Goal: Book appointment/travel/reservation

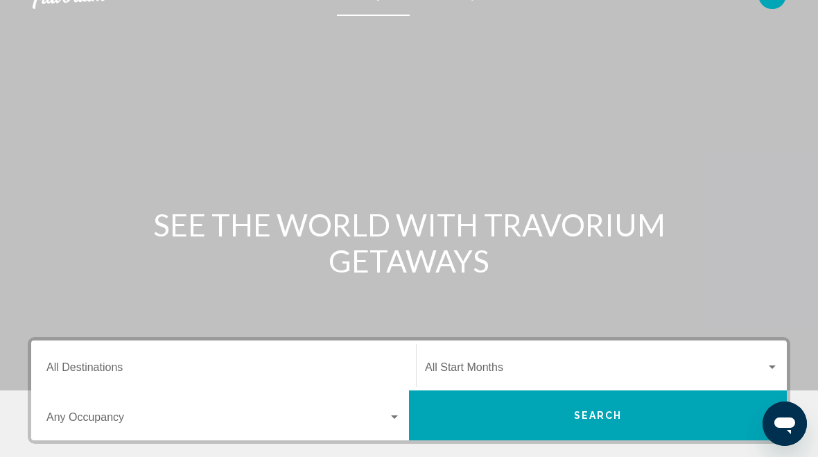
scroll to position [19, 0]
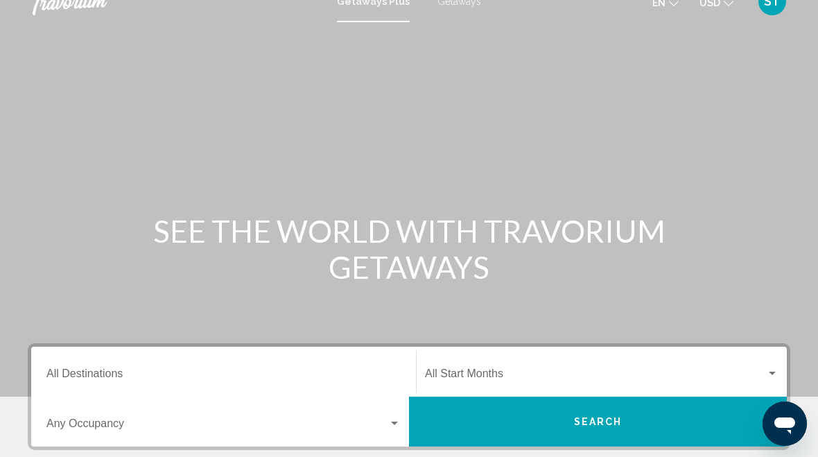
click at [323, 415] on div "Occupancy Any Occupancy" at bounding box center [223, 422] width 354 height 44
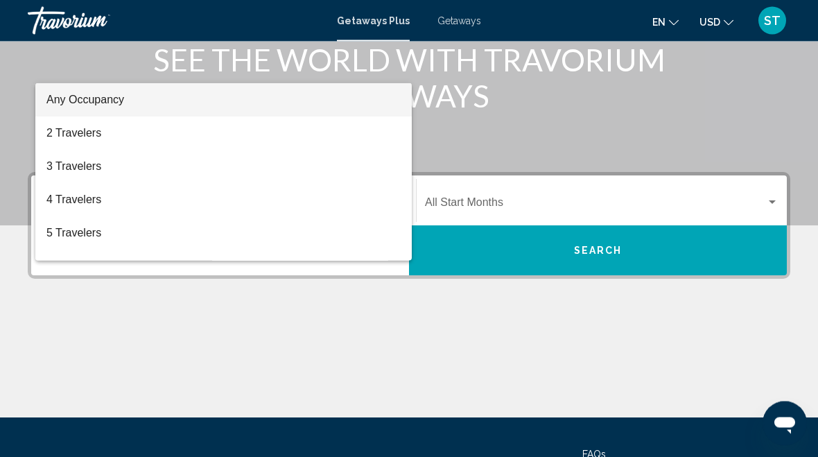
scroll to position [187, 0]
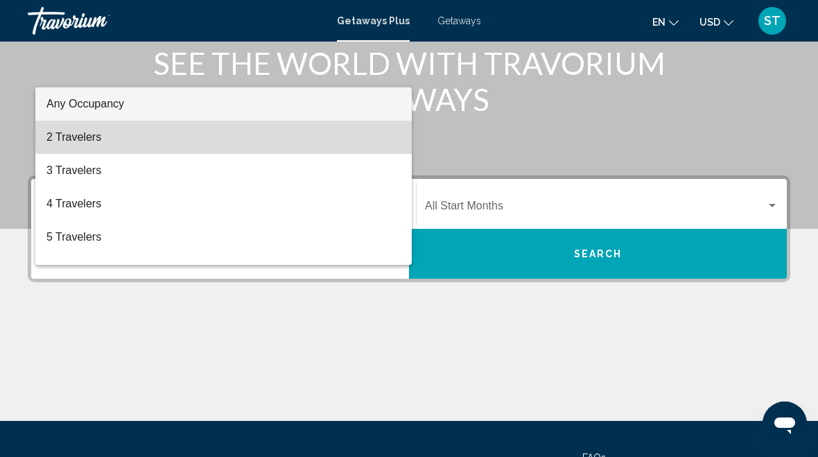
click at [353, 130] on span "2 Travelers" at bounding box center [223, 137] width 354 height 33
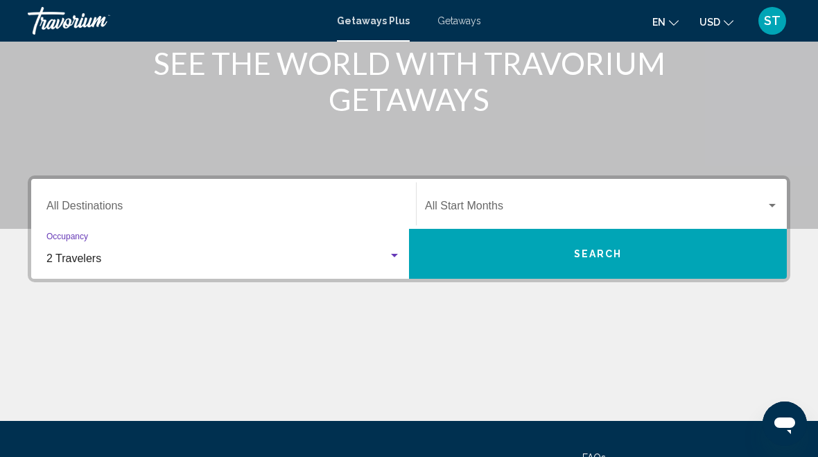
click at [603, 266] on button "Search" at bounding box center [598, 254] width 378 height 50
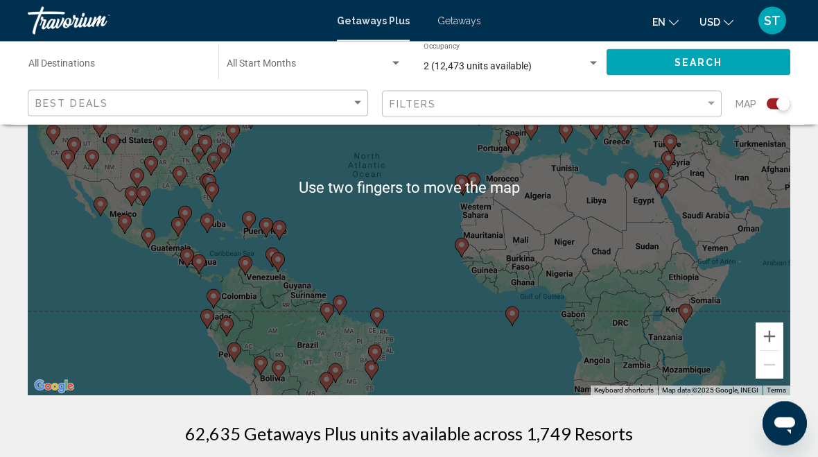
scroll to position [158, 0]
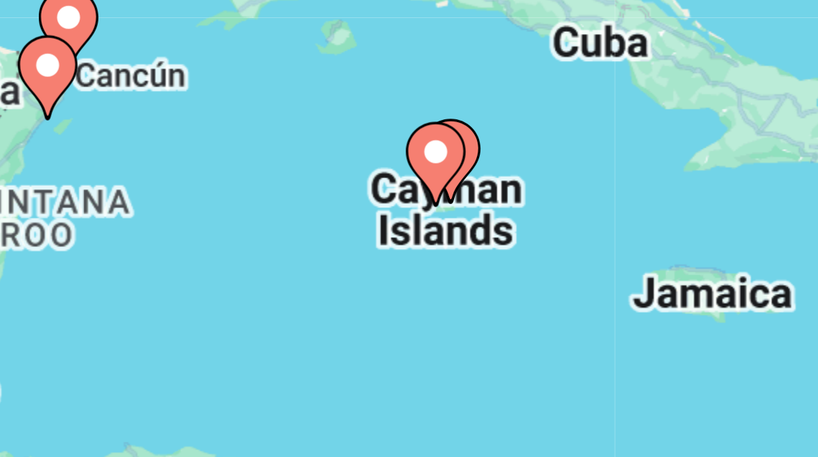
click at [107, 53] on div "To activate drag with keyboard, press Alt + Enter. Once in keyboard drag state,…" at bounding box center [409, 189] width 763 height 416
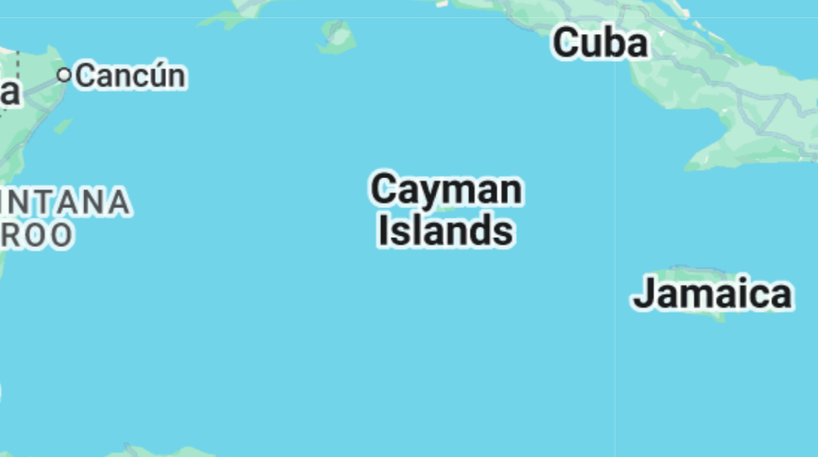
type input "**********"
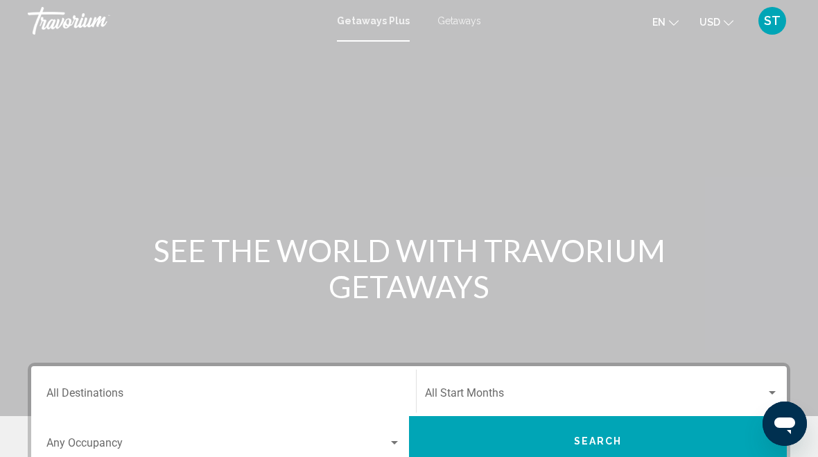
click at [356, 390] on input "Destination All Destinations" at bounding box center [223, 396] width 354 height 12
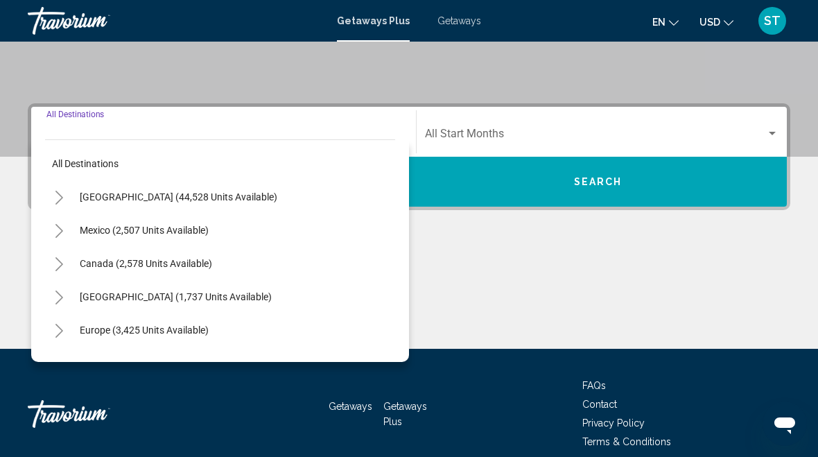
scroll to position [318, 0]
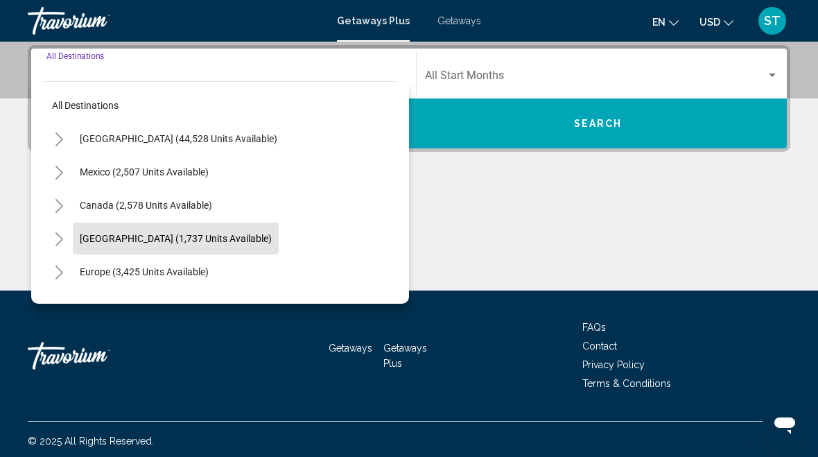
click at [266, 248] on button "[GEOGRAPHIC_DATA] (1,737 units available)" at bounding box center [176, 239] width 206 height 32
type input "**********"
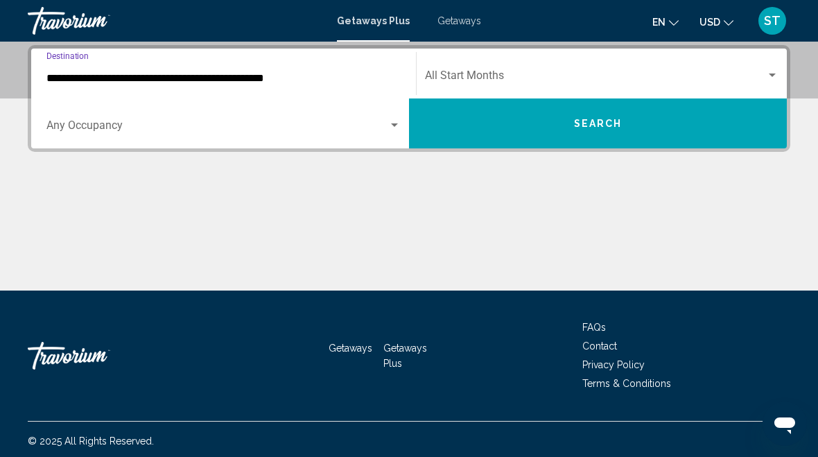
click at [637, 121] on button "Search" at bounding box center [598, 123] width 378 height 50
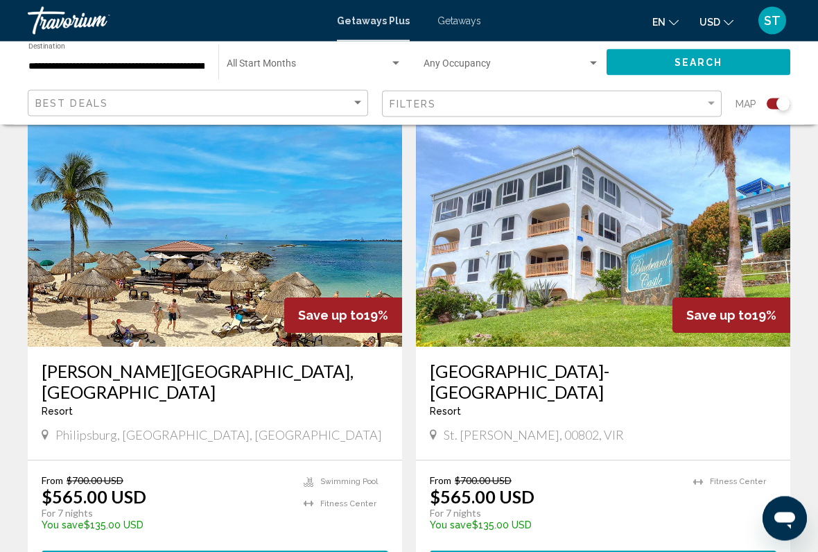
scroll to position [1497, 0]
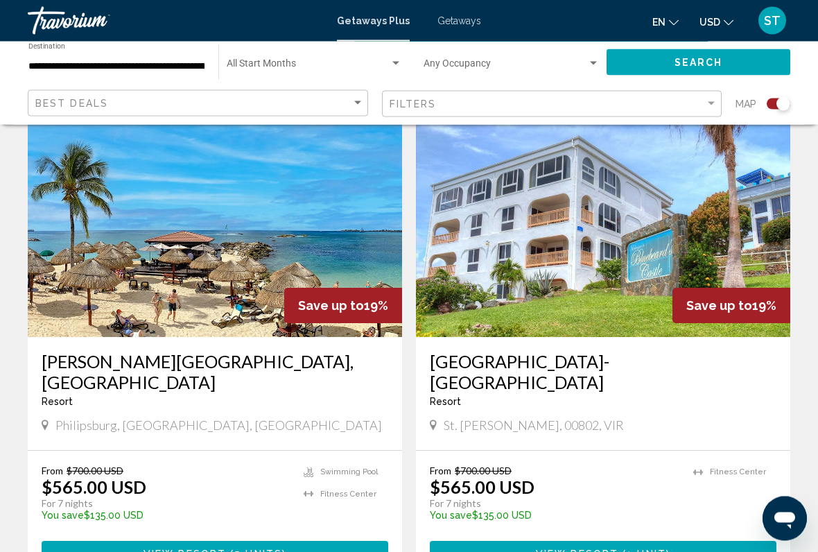
click at [291, 209] on img "Main content" at bounding box center [215, 227] width 374 height 222
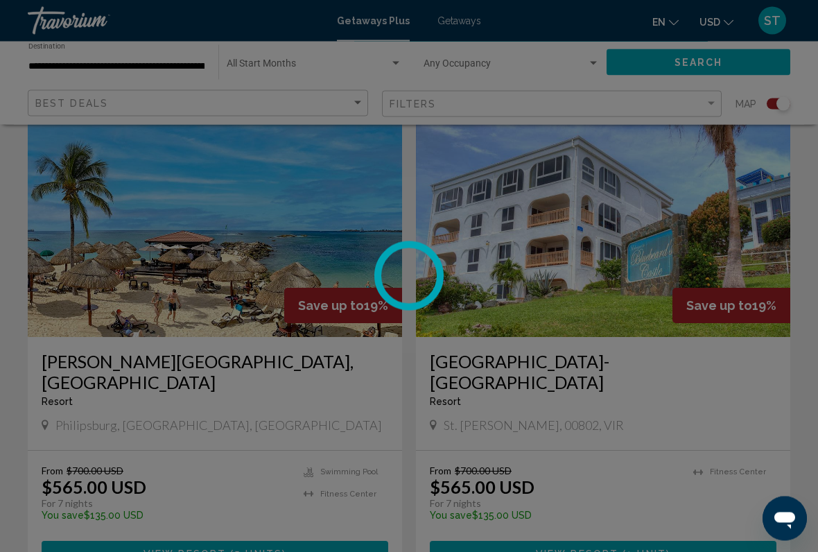
scroll to position [1498, 0]
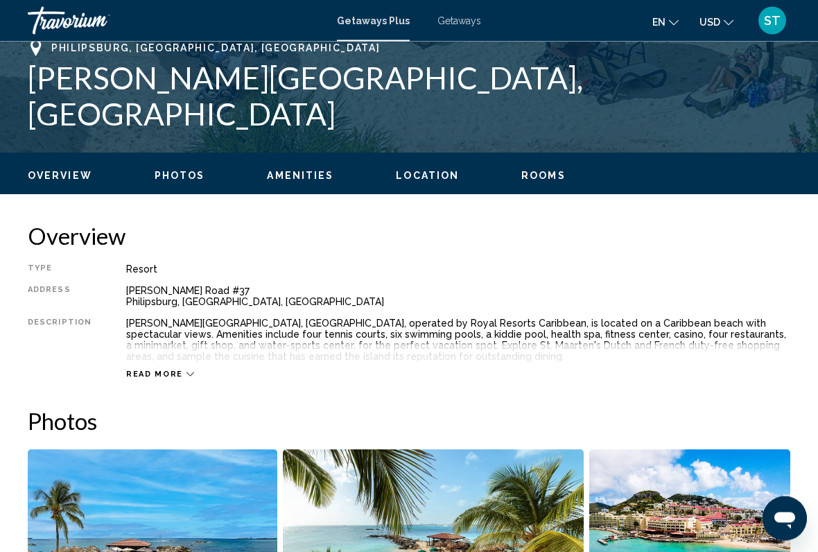
scroll to position [550, 0]
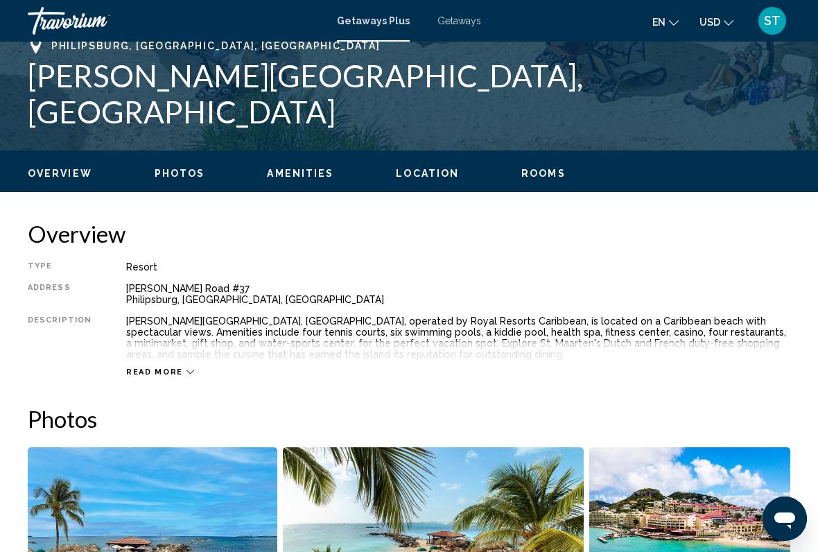
click at [177, 374] on div "Read more" at bounding box center [160, 371] width 68 height 9
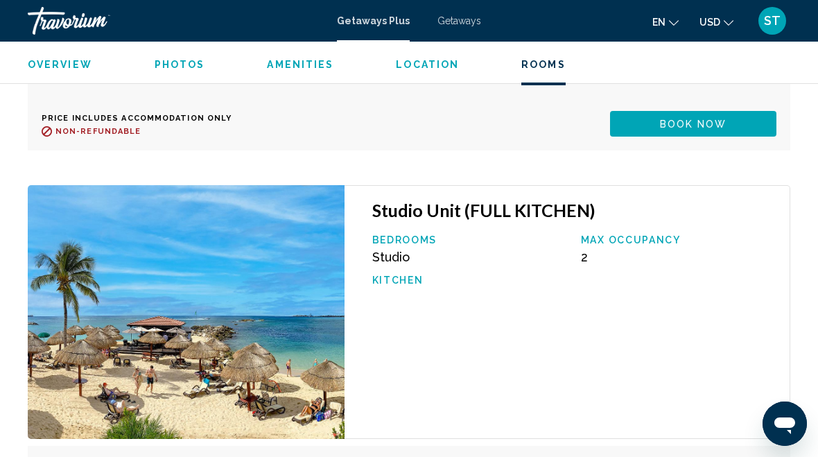
scroll to position [3048, 0]
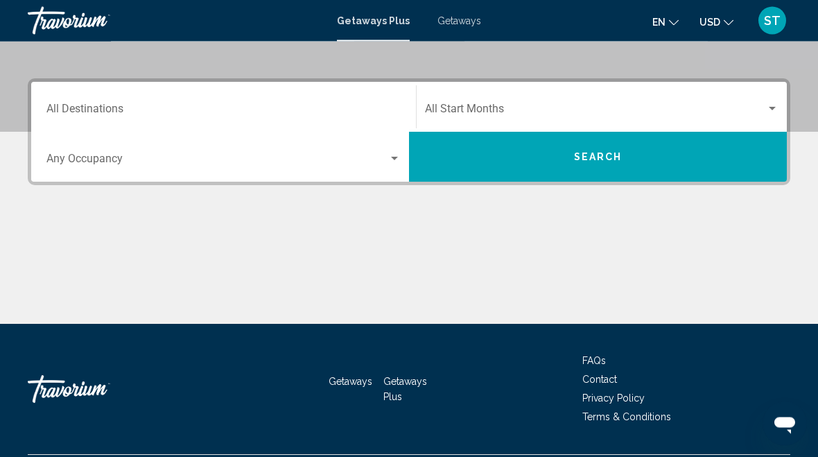
click at [376, 109] on input "Destination All Destinations" at bounding box center [223, 112] width 354 height 12
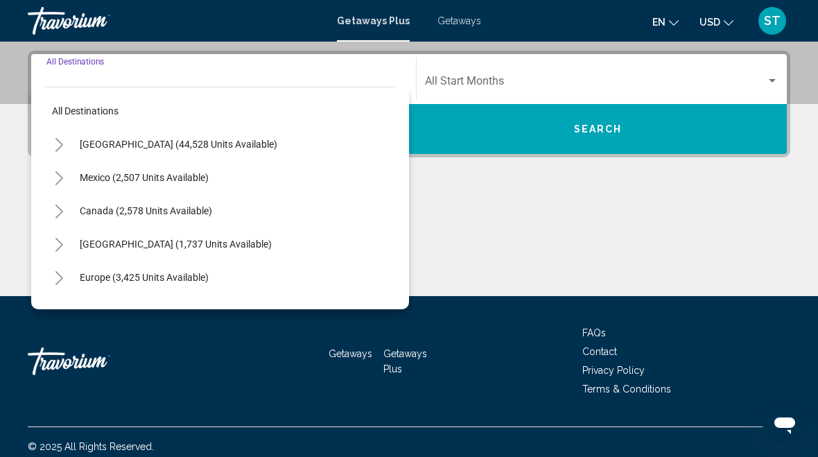
scroll to position [318, 0]
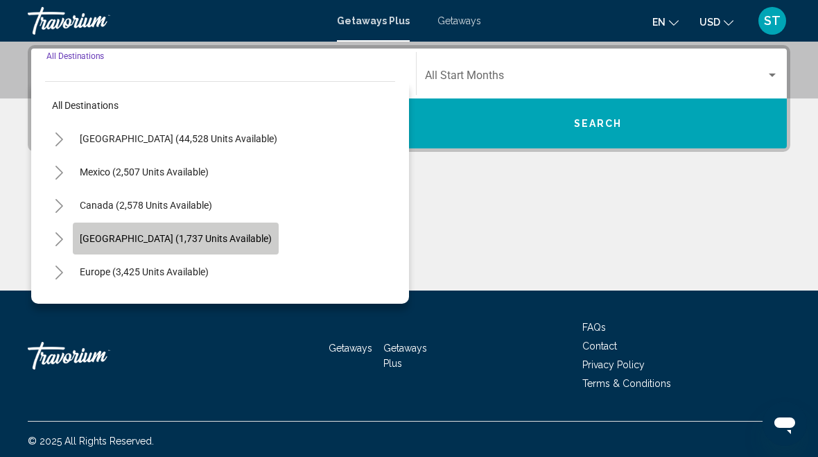
click at [254, 242] on span "[GEOGRAPHIC_DATA] (1,737 units available)" at bounding box center [176, 238] width 192 height 11
type input "**********"
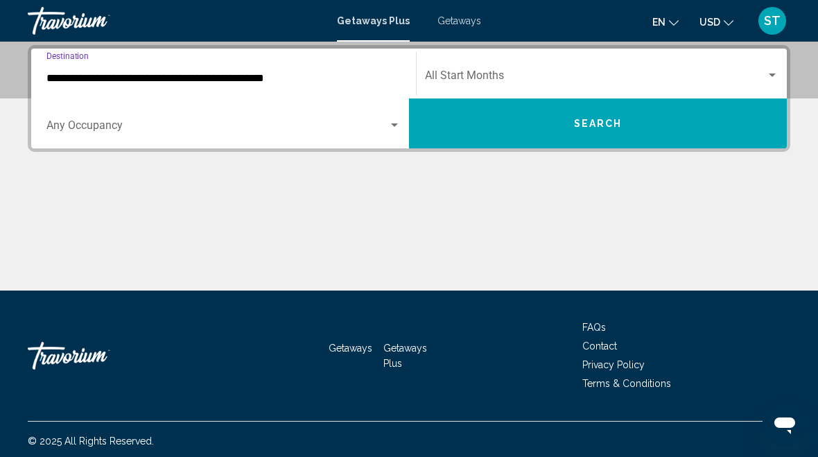
click at [648, 135] on button "Search" at bounding box center [598, 123] width 378 height 50
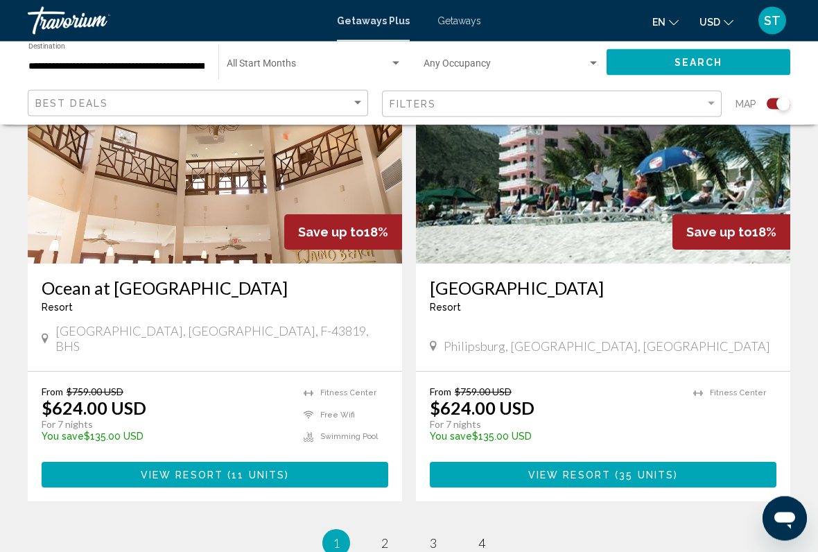
scroll to position [3031, 0]
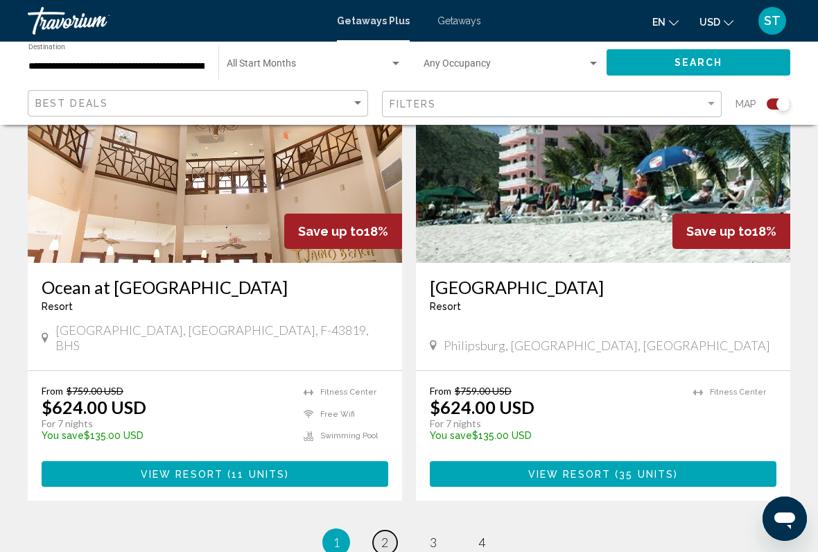
click at [380, 456] on link "page 2" at bounding box center [385, 542] width 24 height 24
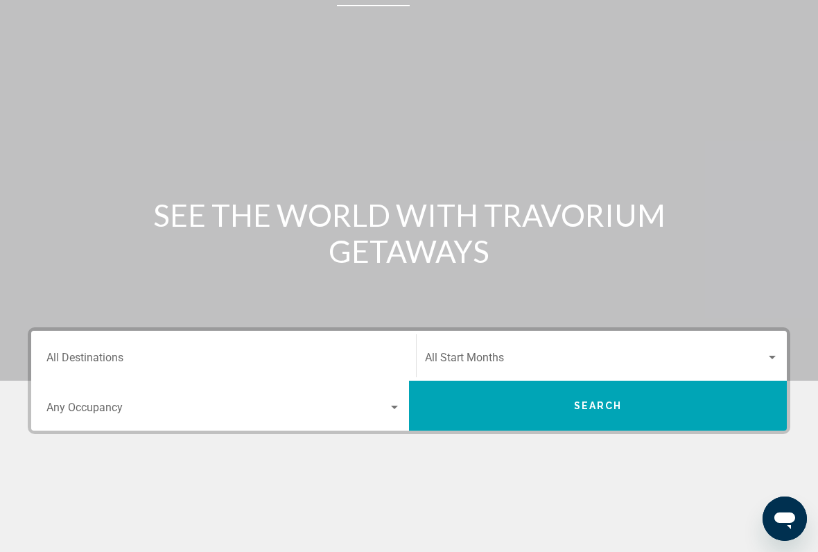
scroll to position [39, 0]
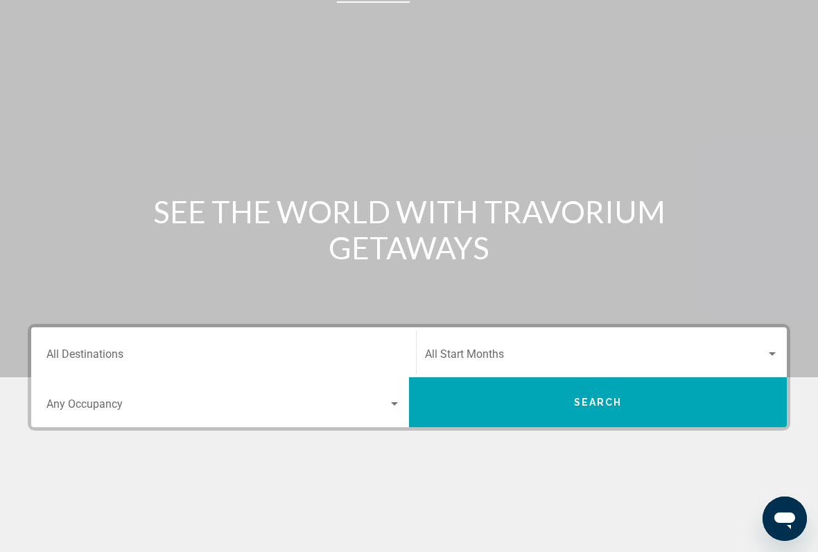
click at [369, 346] on div "Destination All Destinations" at bounding box center [223, 353] width 354 height 44
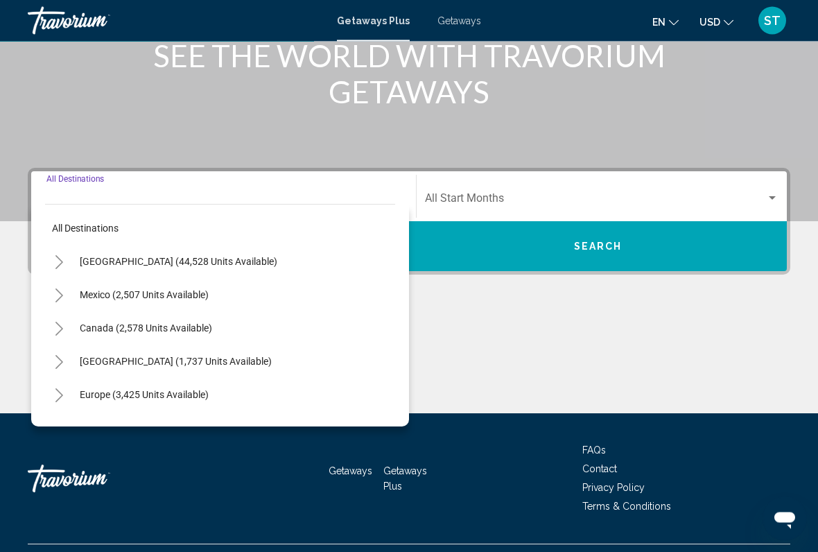
scroll to position [226, 0]
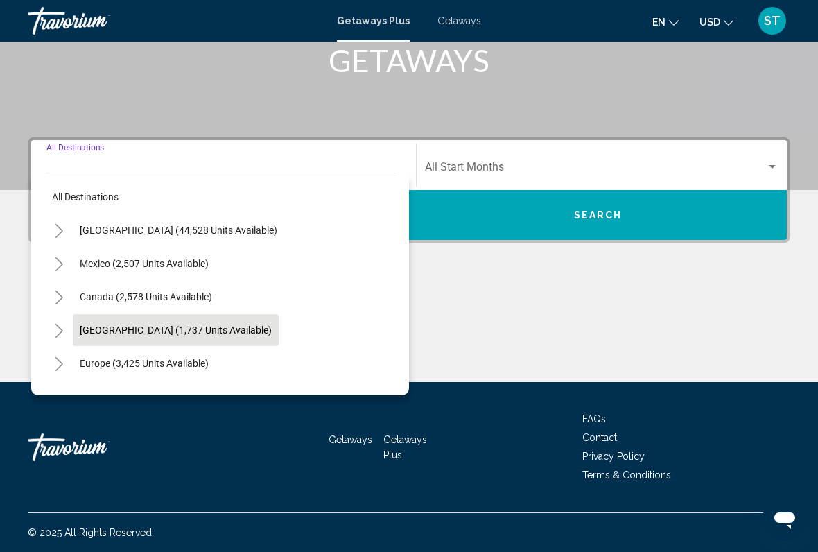
click at [272, 329] on span "[GEOGRAPHIC_DATA] (1,737 units available)" at bounding box center [176, 329] width 192 height 11
type input "**********"
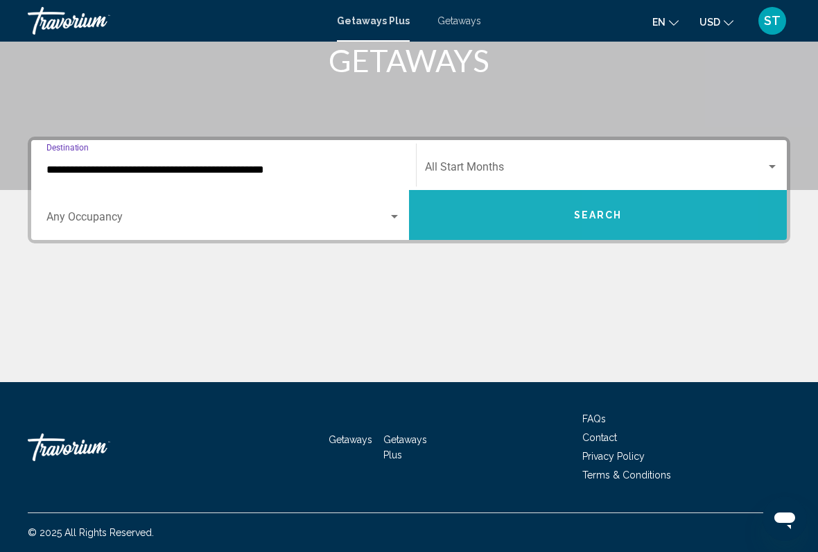
click at [633, 232] on button "Search" at bounding box center [598, 215] width 378 height 50
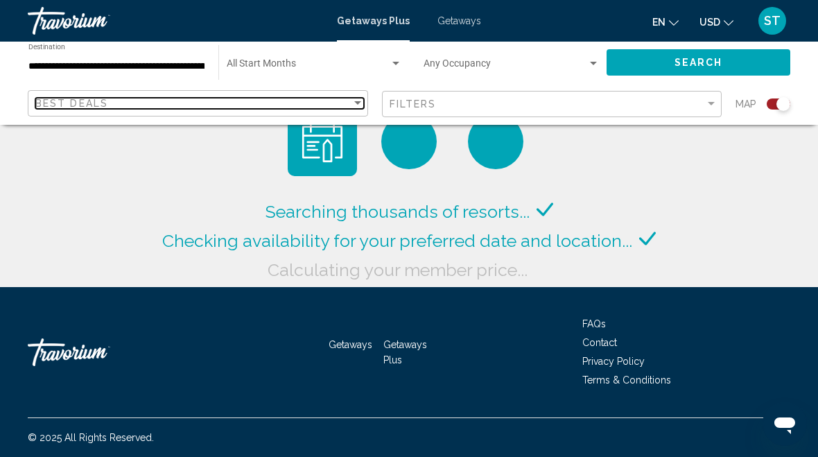
click at [356, 105] on div "Sort by" at bounding box center [357, 102] width 7 height 3
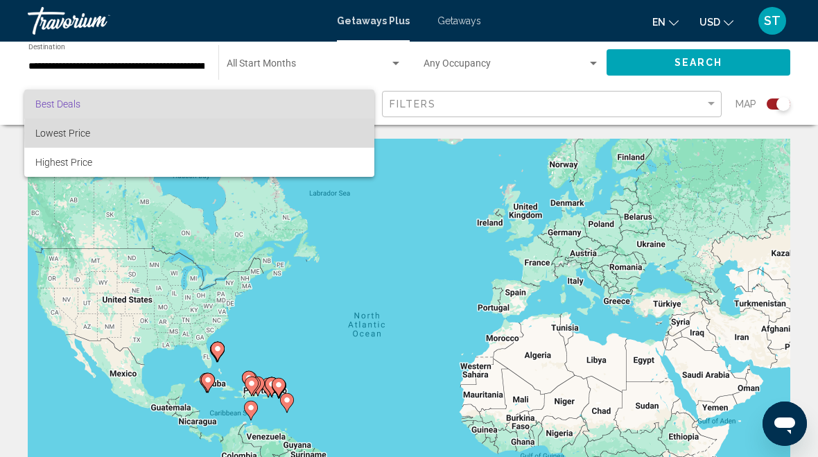
click at [327, 134] on span "Lowest Price" at bounding box center [199, 133] width 328 height 29
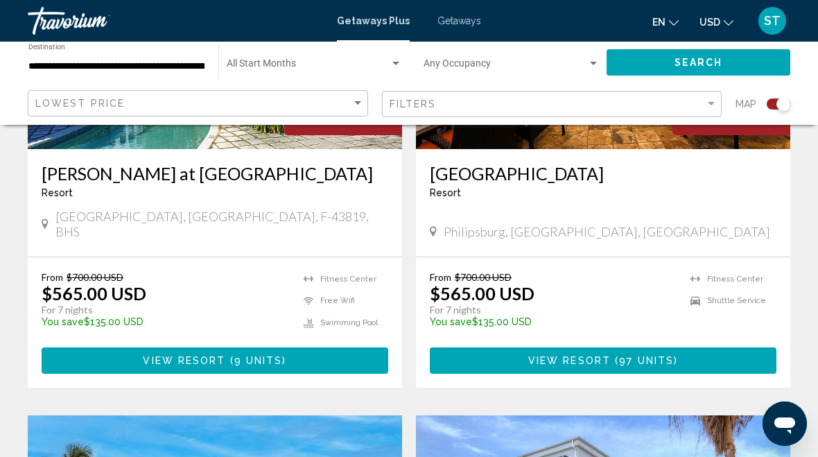
scroll to position [1197, 0]
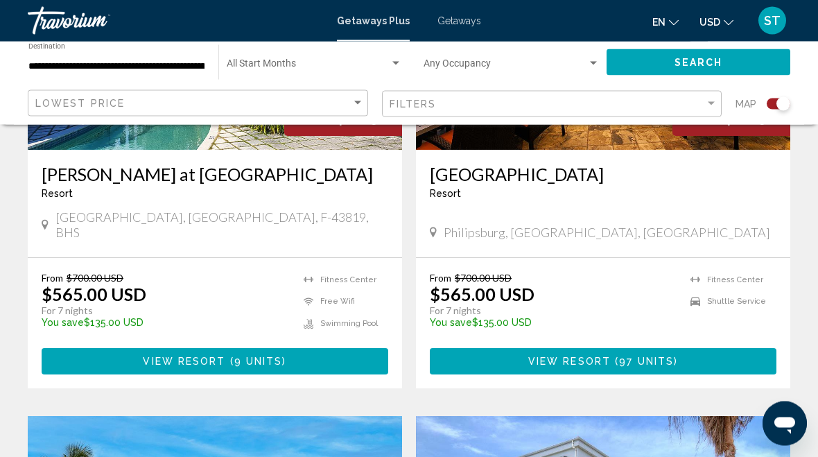
click at [736, 276] on span "Fitness Center" at bounding box center [735, 280] width 56 height 9
click at [743, 225] on div "Philipsburg, [GEOGRAPHIC_DATA], [GEOGRAPHIC_DATA]" at bounding box center [603, 232] width 347 height 15
click at [573, 169] on h3 "[GEOGRAPHIC_DATA]" at bounding box center [603, 174] width 347 height 21
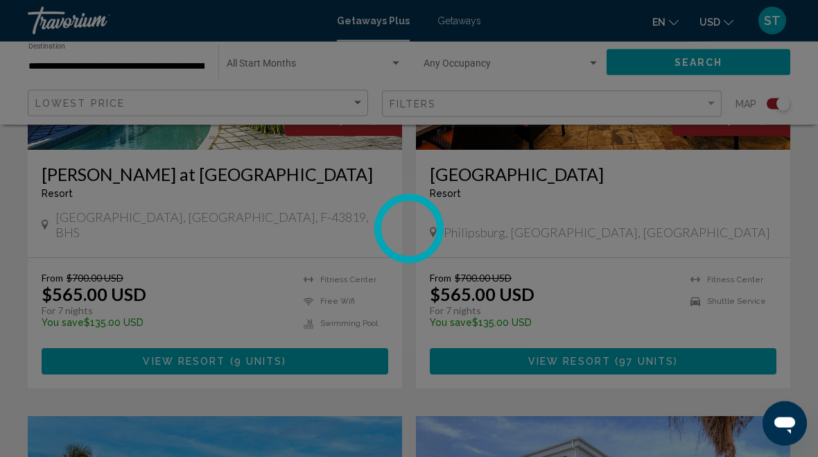
scroll to position [1197, 0]
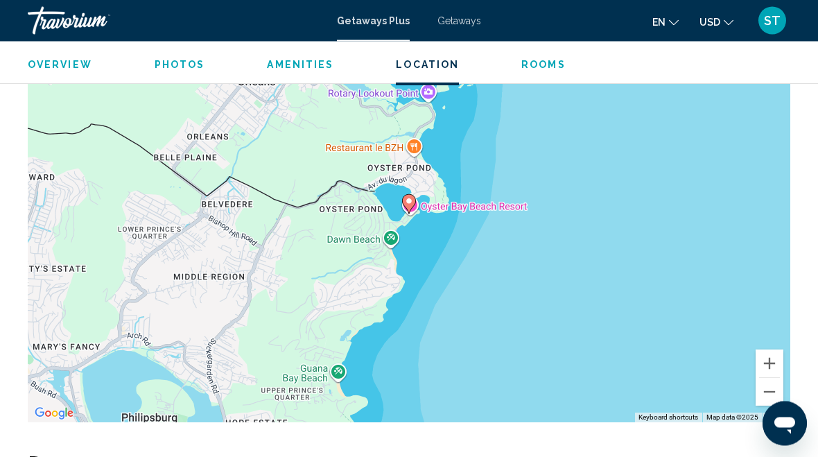
scroll to position [2060, 0]
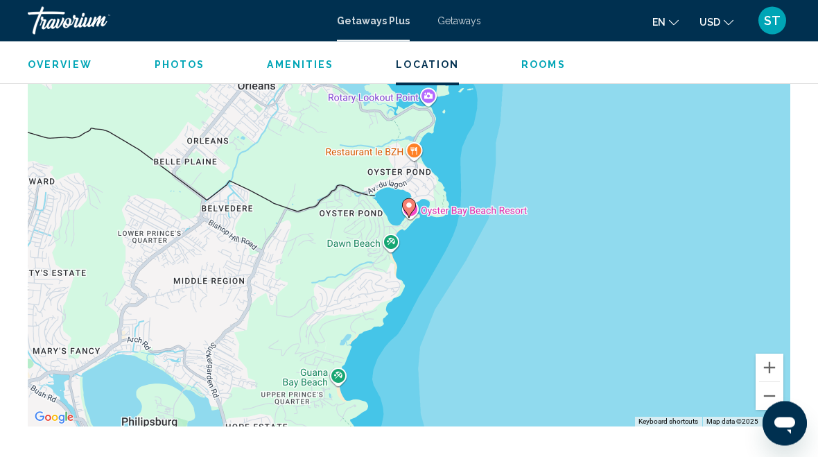
click at [183, 67] on span "Photos" at bounding box center [180, 64] width 51 height 11
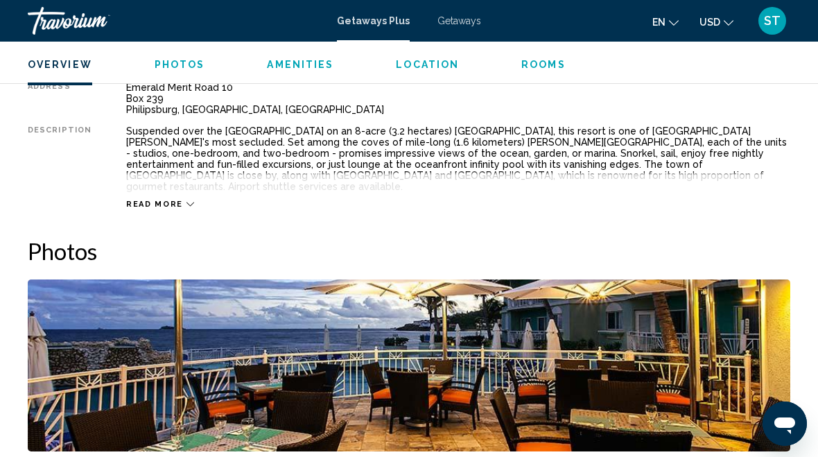
scroll to position [747, 0]
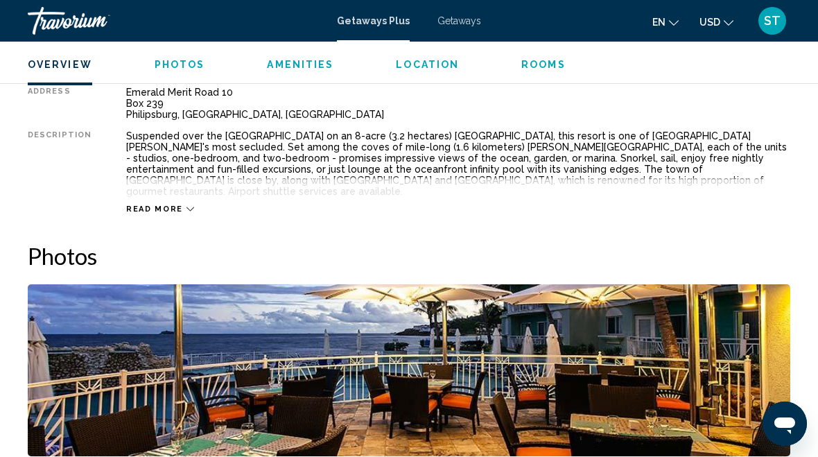
click at [181, 69] on span "Photos" at bounding box center [180, 64] width 51 height 11
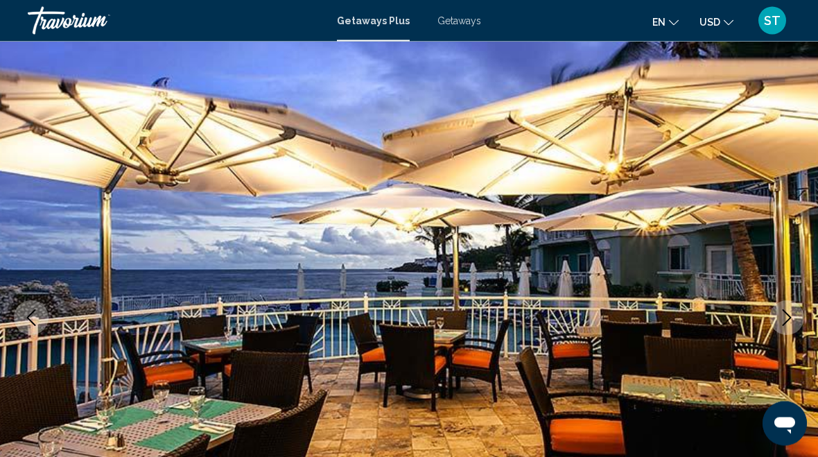
scroll to position [0, 0]
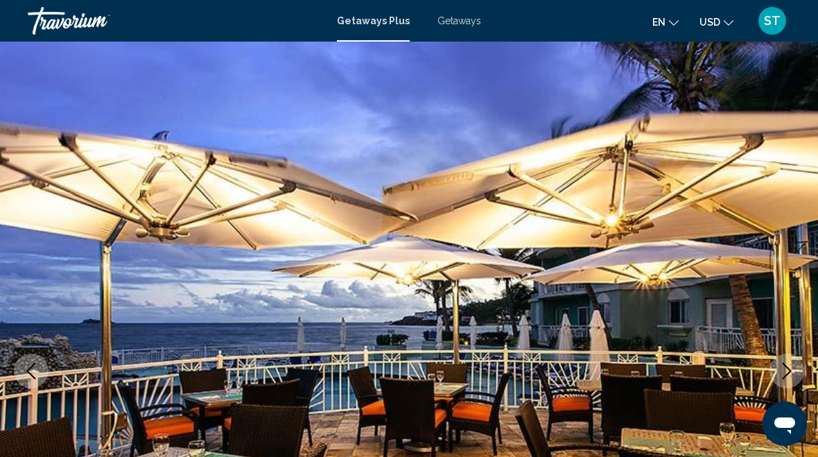
click at [468, 24] on span "Getaways" at bounding box center [459, 20] width 44 height 11
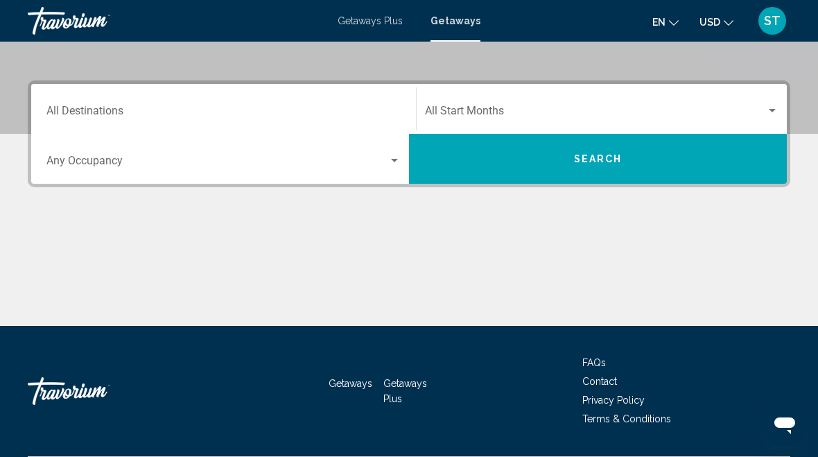
scroll to position [280, 0]
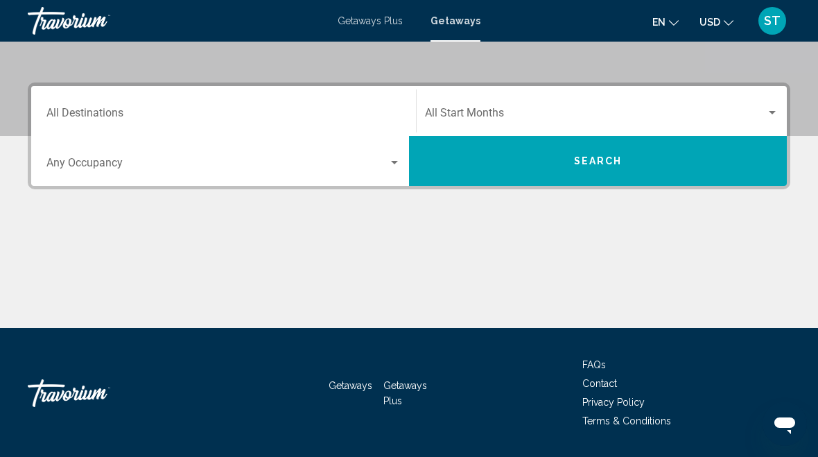
click at [388, 110] on input "Destination All Destinations" at bounding box center [223, 116] width 354 height 12
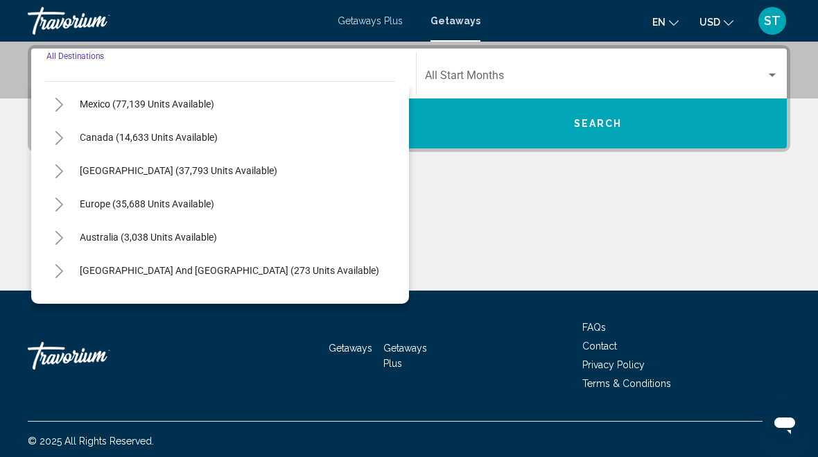
scroll to position [68, 0]
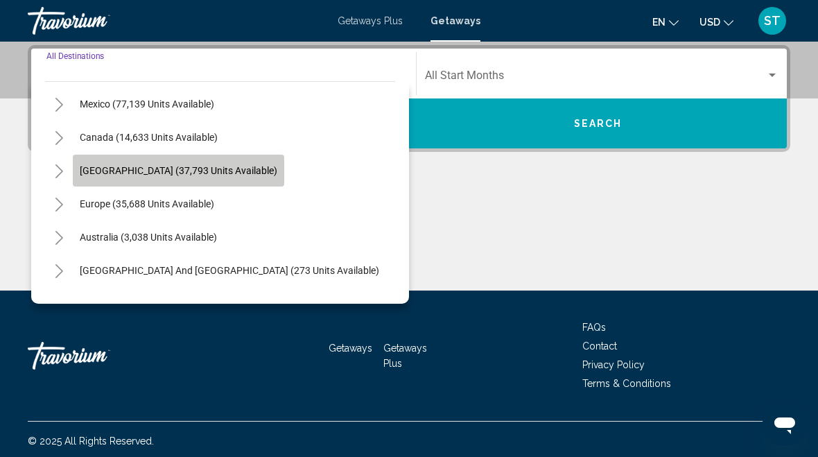
click at [277, 166] on span "[GEOGRAPHIC_DATA] (37,793 units available)" at bounding box center [179, 170] width 198 height 11
type input "**********"
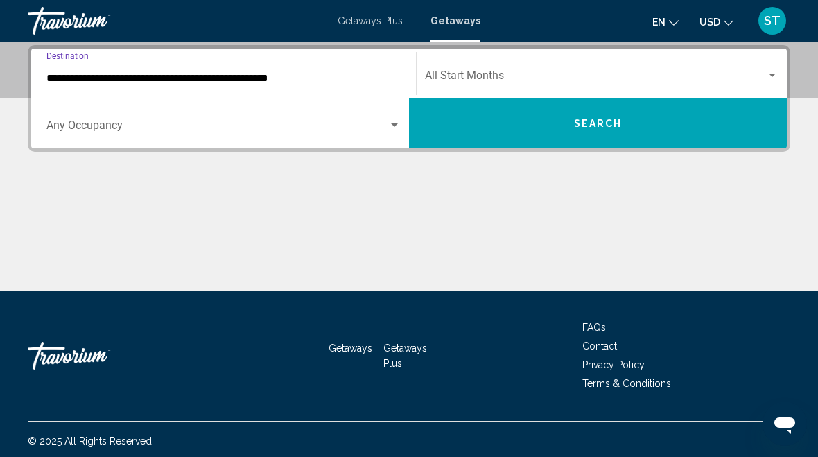
click at [344, 128] on span "Search widget" at bounding box center [217, 128] width 342 height 12
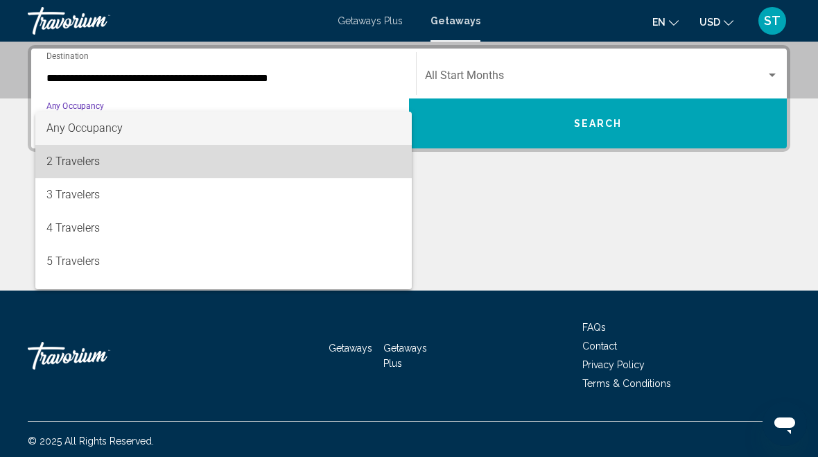
click at [333, 160] on span "2 Travelers" at bounding box center [223, 161] width 354 height 33
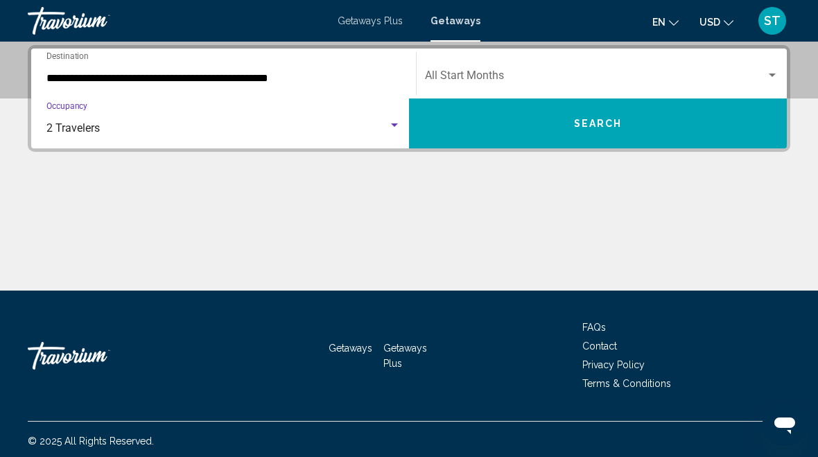
click at [550, 73] on span "Search widget" at bounding box center [595, 78] width 341 height 12
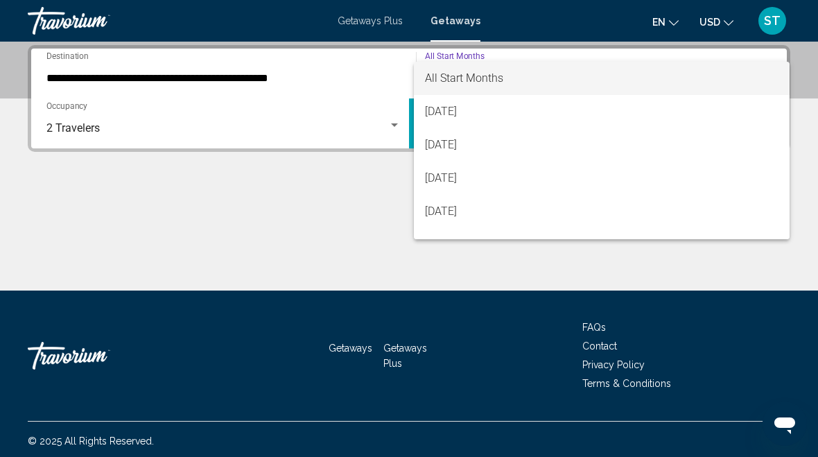
click at [349, 250] on div at bounding box center [409, 228] width 818 height 457
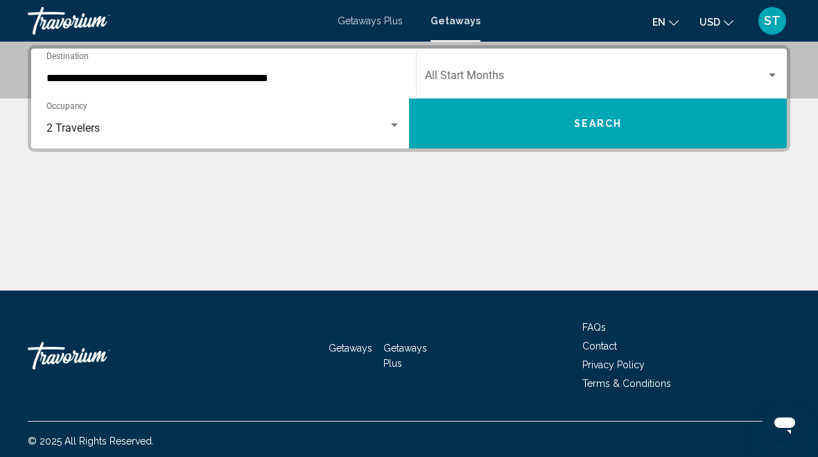
click at [546, 134] on button "Search" at bounding box center [598, 123] width 378 height 50
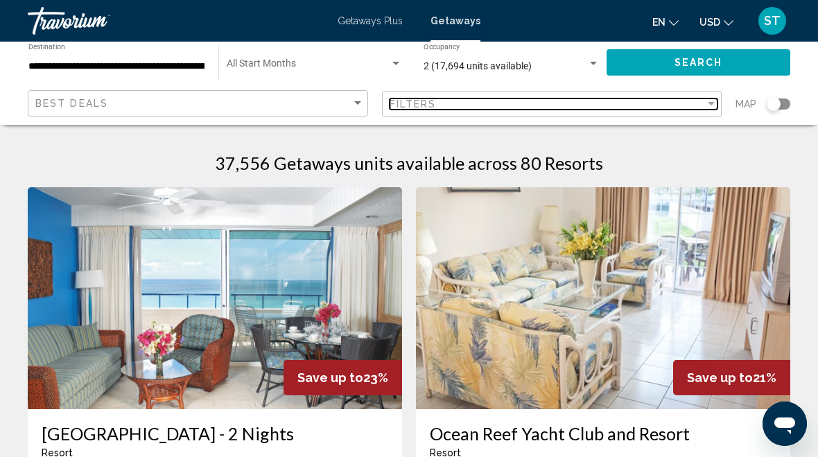
click at [703, 98] on div "Filters" at bounding box center [548, 103] width 316 height 11
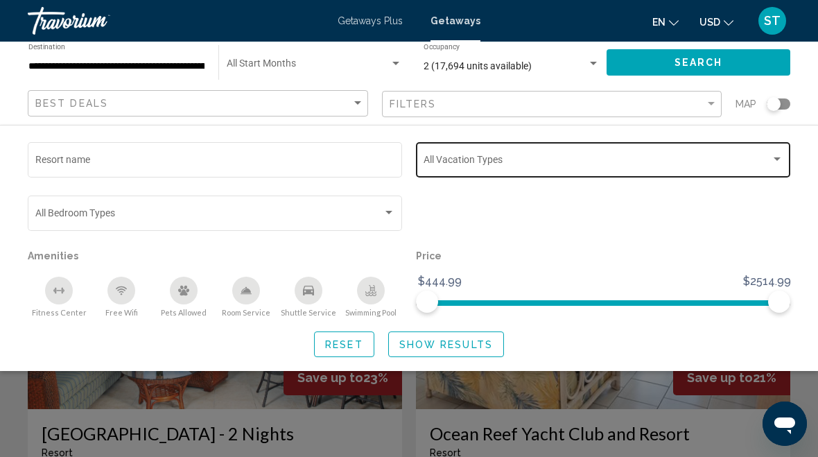
click at [754, 157] on span "Search widget" at bounding box center [597, 162] width 347 height 11
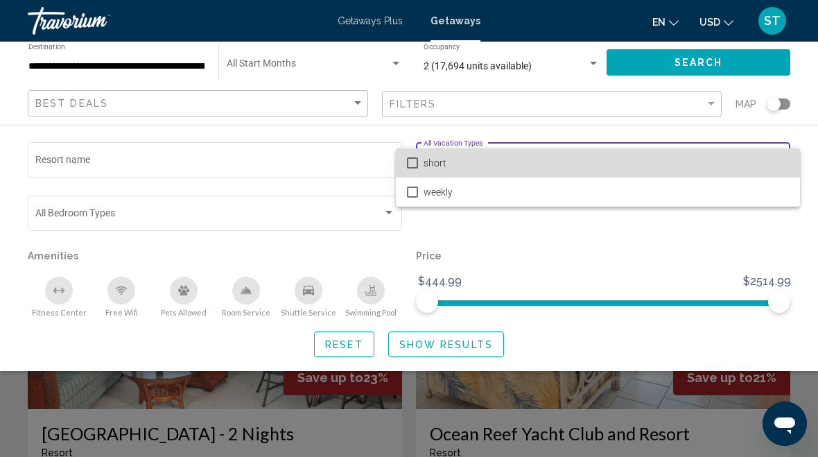
click at [730, 158] on span "short" at bounding box center [606, 162] width 365 height 29
click at [735, 159] on span "short" at bounding box center [606, 162] width 365 height 29
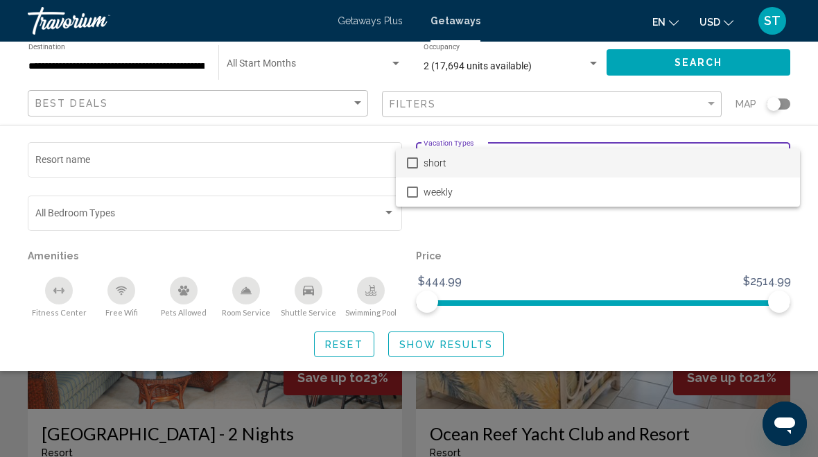
click at [661, 255] on div at bounding box center [409, 228] width 818 height 457
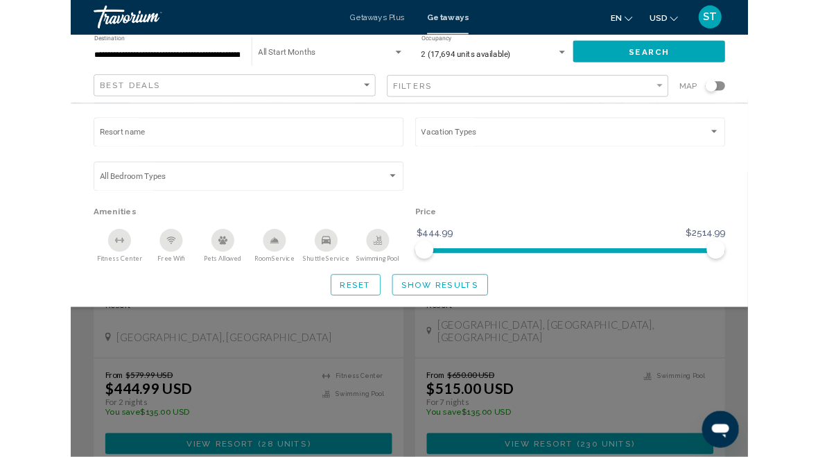
scroll to position [79, 0]
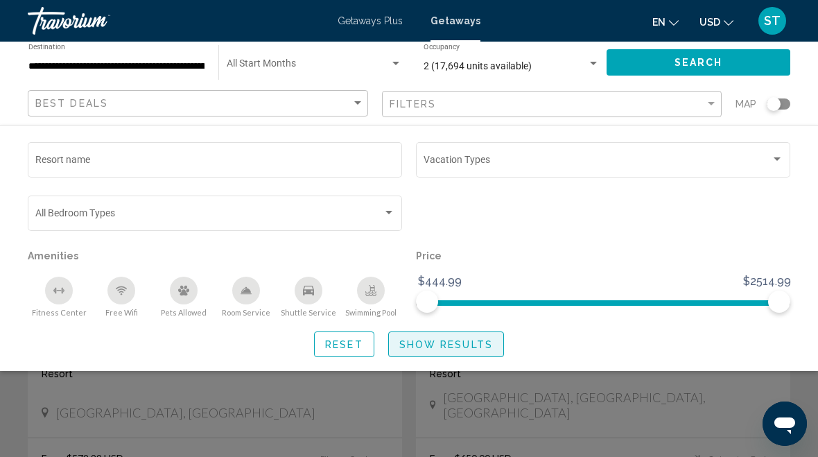
click at [471, 347] on span "Show Results" at bounding box center [446, 344] width 94 height 11
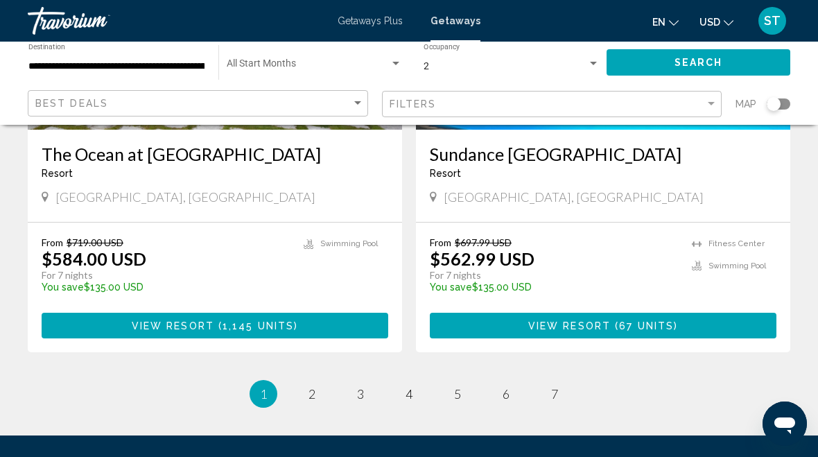
scroll to position [2691, 0]
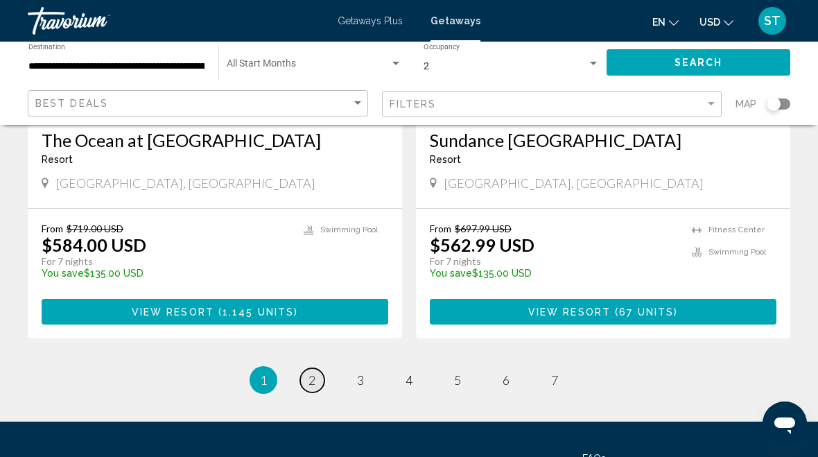
click at [313, 372] on span "2" at bounding box center [312, 379] width 7 height 15
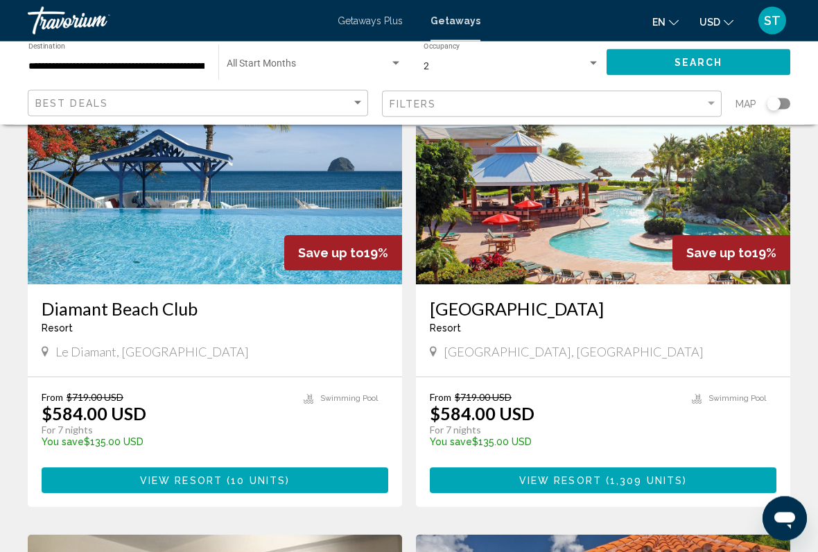
scroll to position [125, 0]
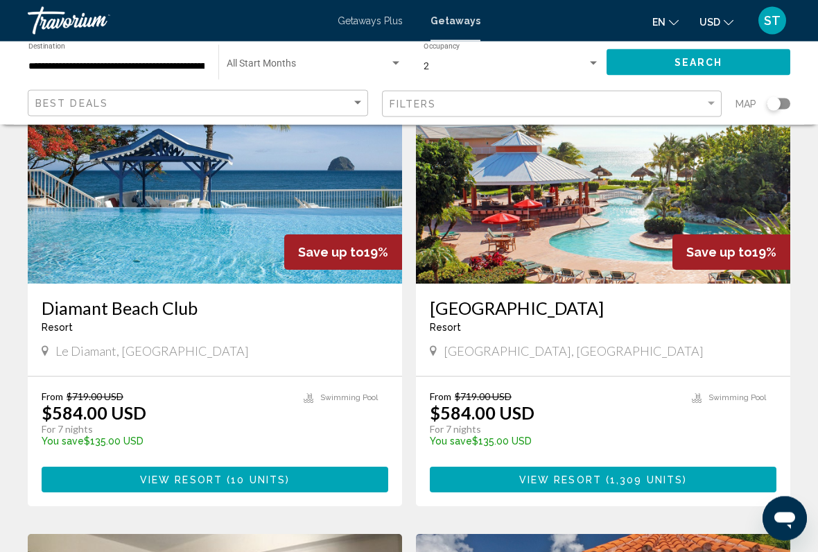
click at [69, 358] on span "Le Diamant, [GEOGRAPHIC_DATA]" at bounding box center [151, 351] width 193 height 15
click at [93, 351] on span "Le Diamant, [GEOGRAPHIC_DATA]" at bounding box center [151, 351] width 193 height 15
click at [81, 315] on h3 "Diamant Beach Club" at bounding box center [215, 308] width 347 height 21
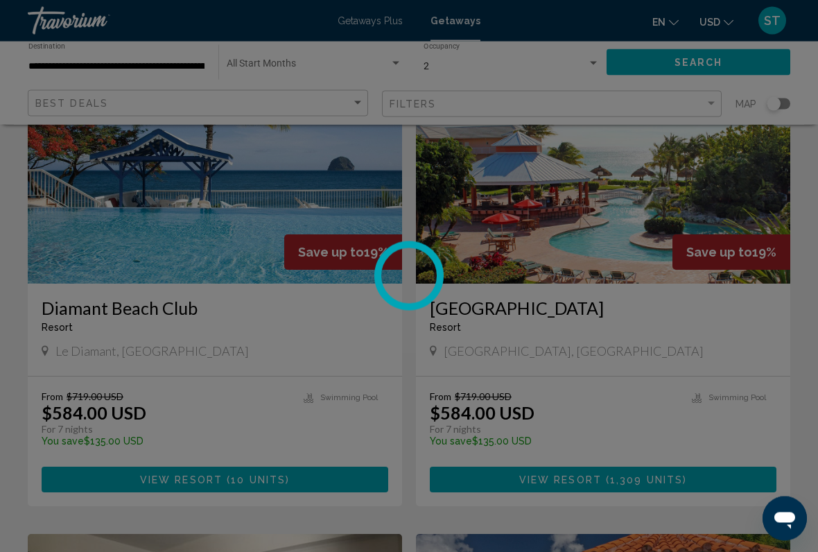
scroll to position [125, 0]
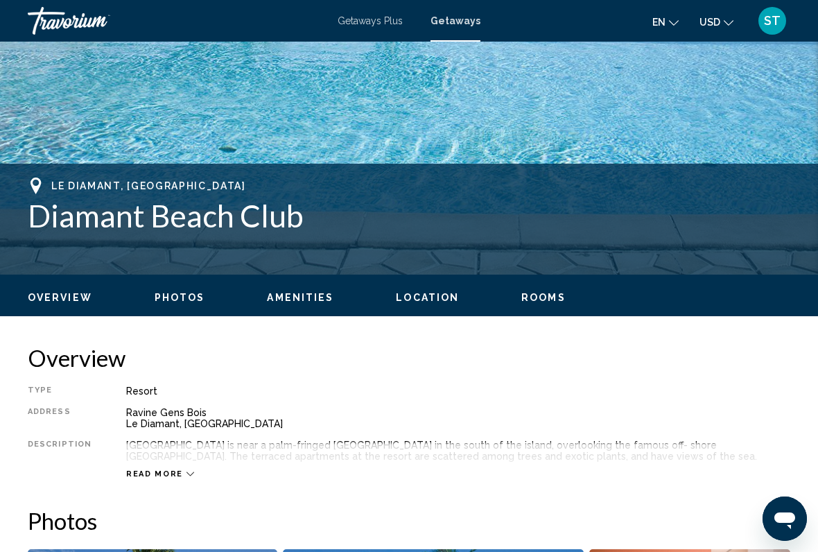
scroll to position [427, 0]
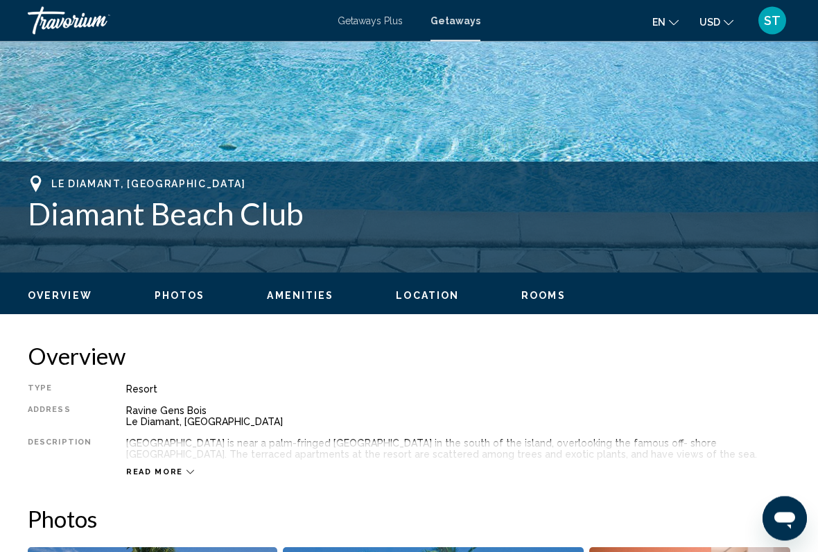
click at [147, 456] on span "Read more" at bounding box center [154, 472] width 57 height 9
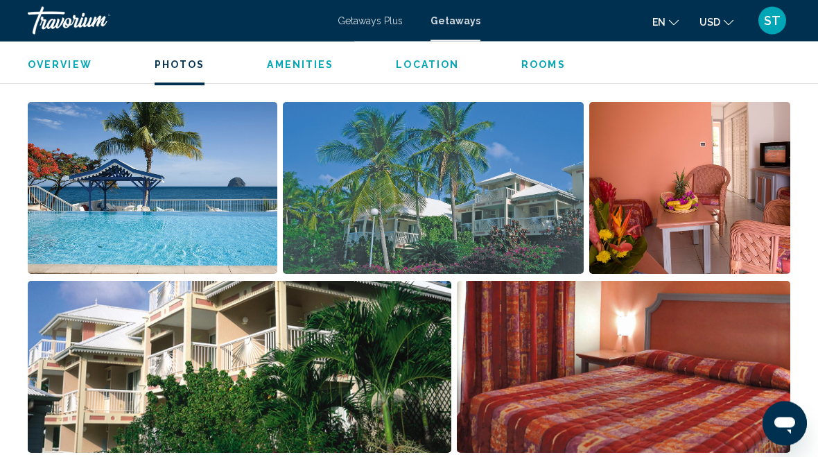
scroll to position [847, 0]
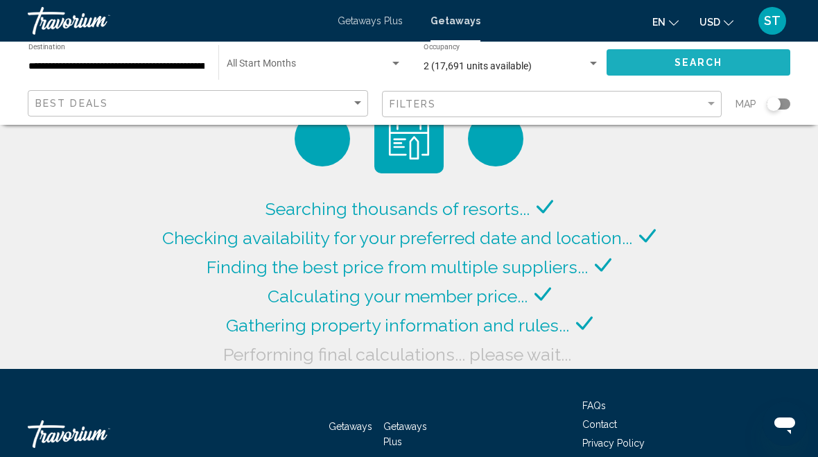
click at [724, 51] on button "Search" at bounding box center [699, 62] width 184 height 26
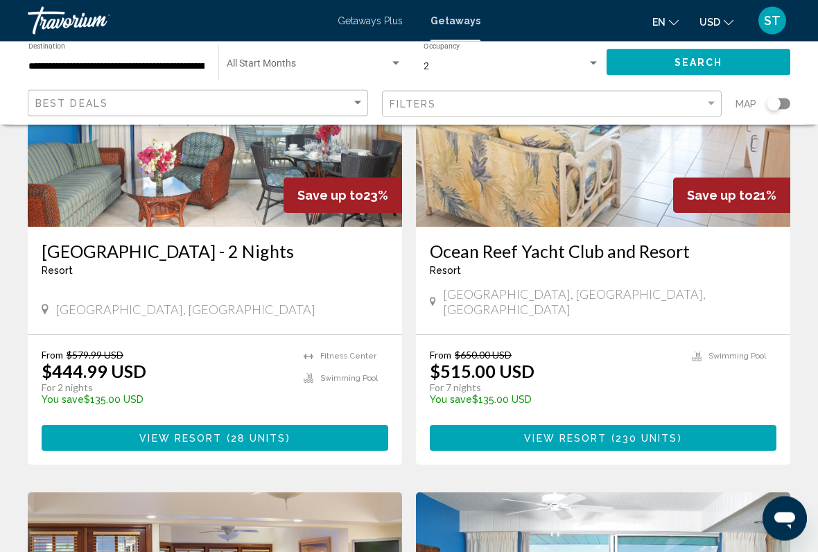
scroll to position [182, 0]
click at [90, 70] on input "**********" at bounding box center [116, 66] width 176 height 11
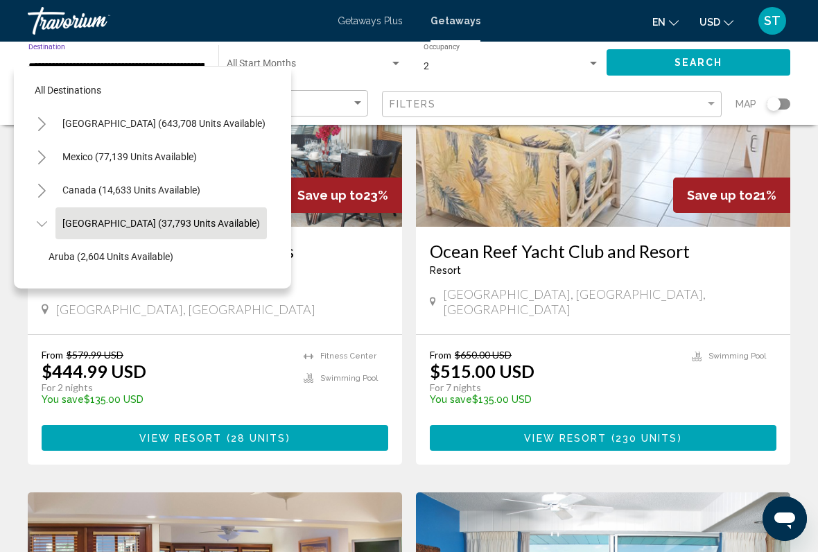
scroll to position [49, 17]
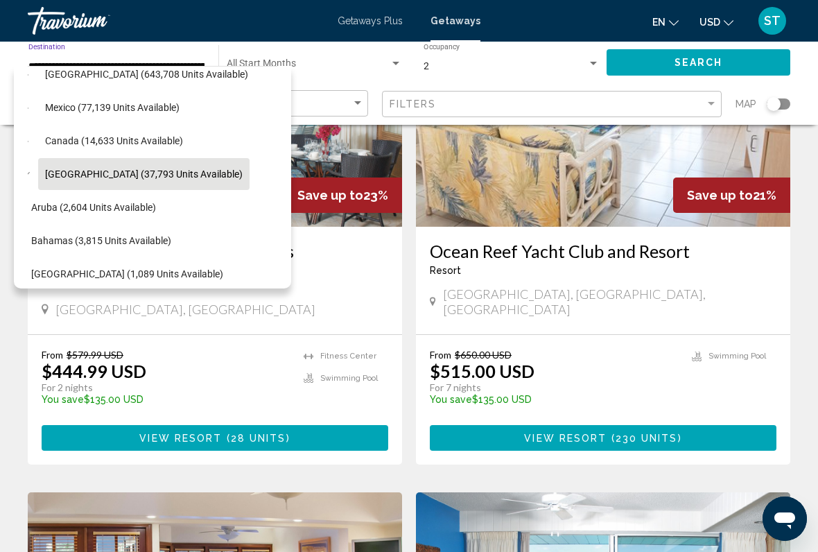
click at [733, 64] on button "Search" at bounding box center [699, 62] width 184 height 26
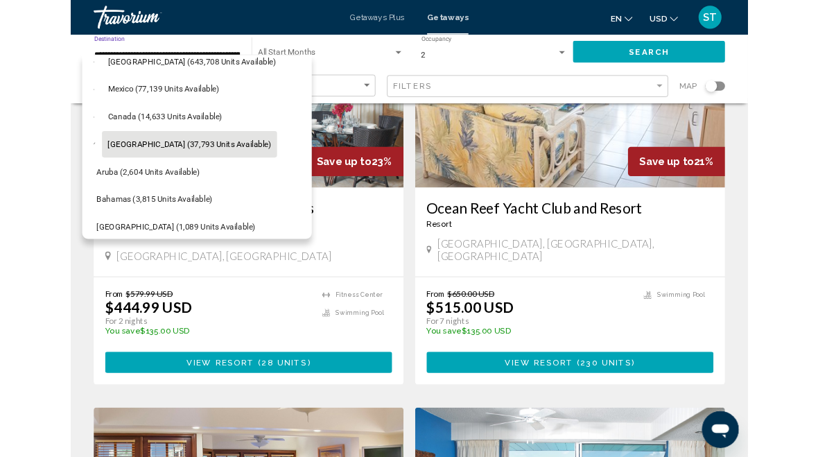
scroll to position [0, 0]
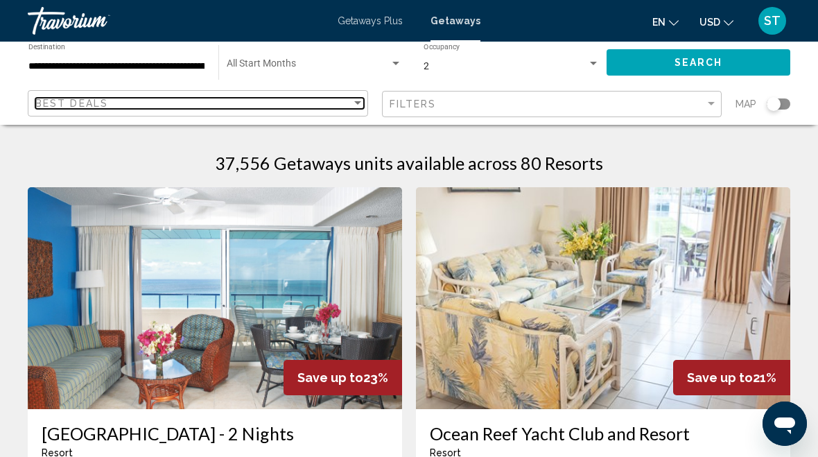
click at [50, 109] on span "Best Deals" at bounding box center [71, 103] width 73 height 11
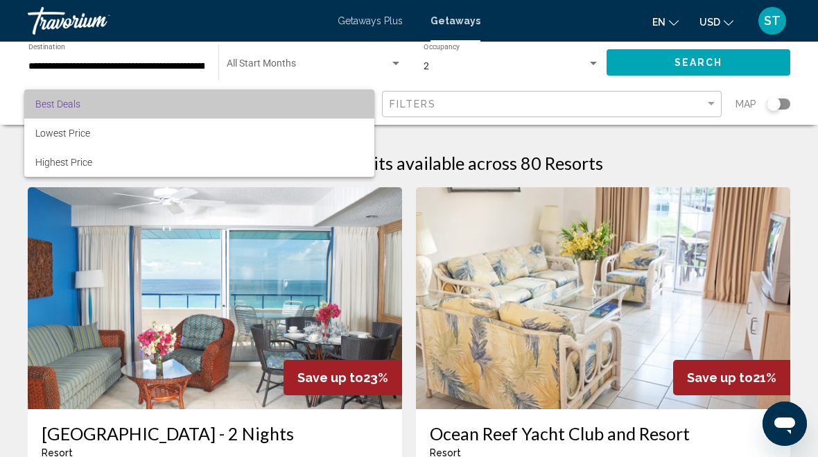
click at [44, 107] on span "Best Deals" at bounding box center [57, 103] width 45 height 11
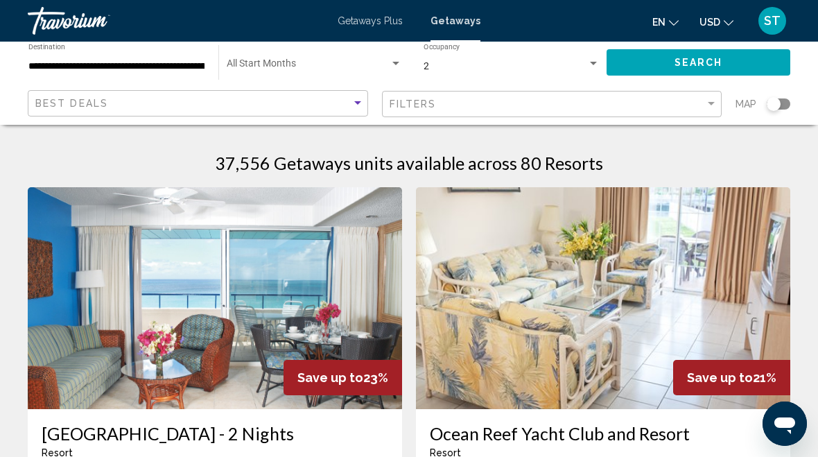
click at [52, 67] on input "**********" at bounding box center [116, 66] width 176 height 11
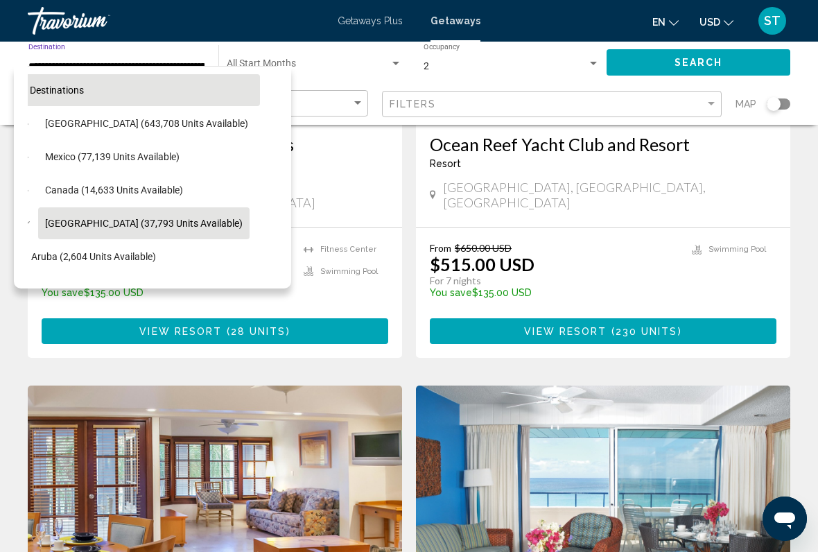
click at [29, 93] on span "All destinations" at bounding box center [50, 90] width 67 height 11
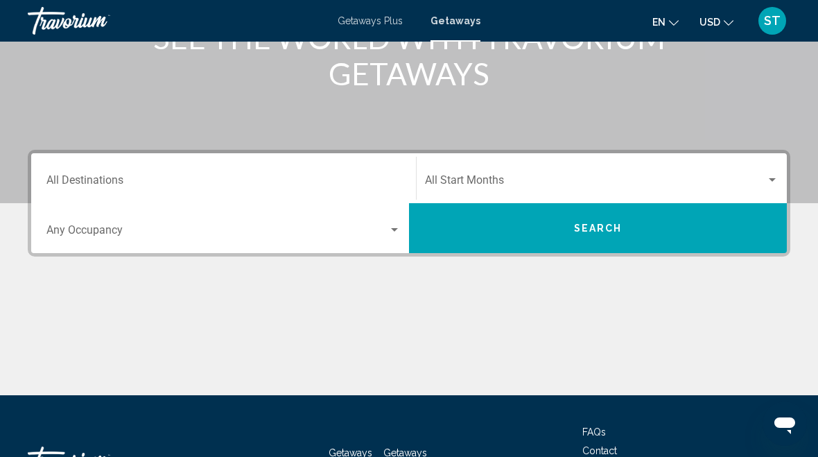
click at [76, 177] on input "Destination All Destinations" at bounding box center [223, 183] width 354 height 12
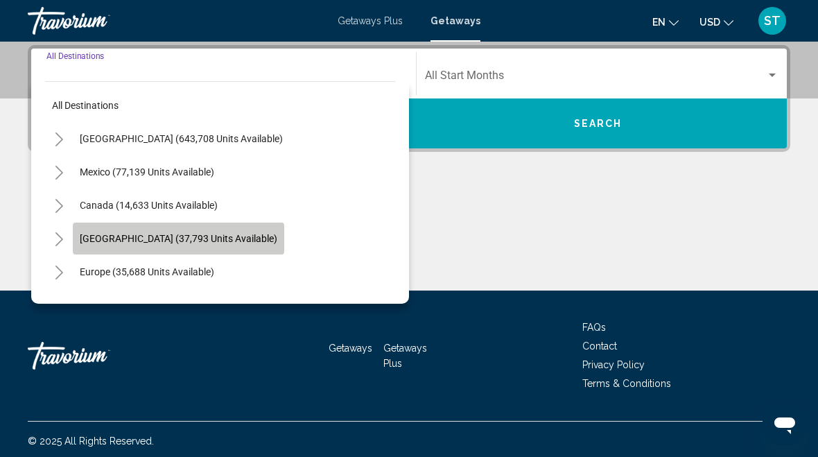
click at [100, 240] on span "[GEOGRAPHIC_DATA] (37,793 units available)" at bounding box center [179, 238] width 198 height 11
type input "**********"
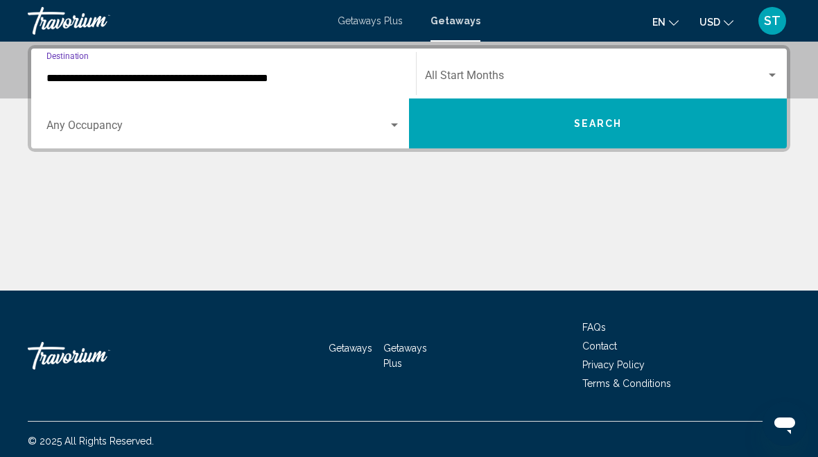
click at [58, 133] on span "Search widget" at bounding box center [217, 128] width 342 height 12
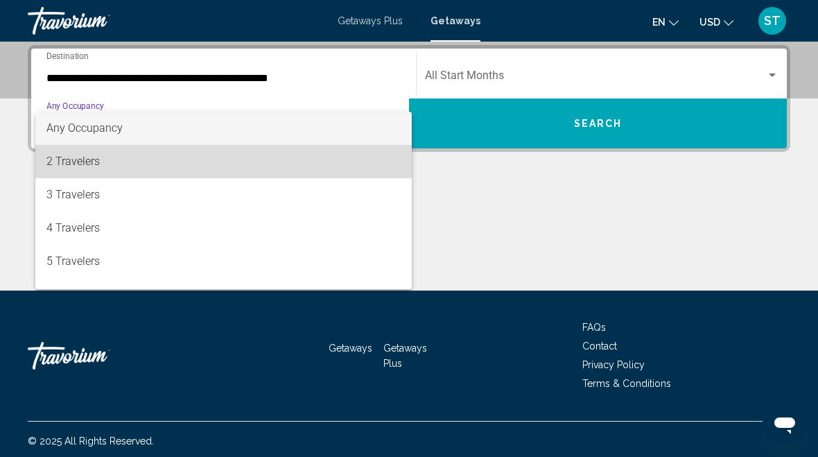
click at [49, 157] on span "2 Travelers" at bounding box center [223, 161] width 354 height 33
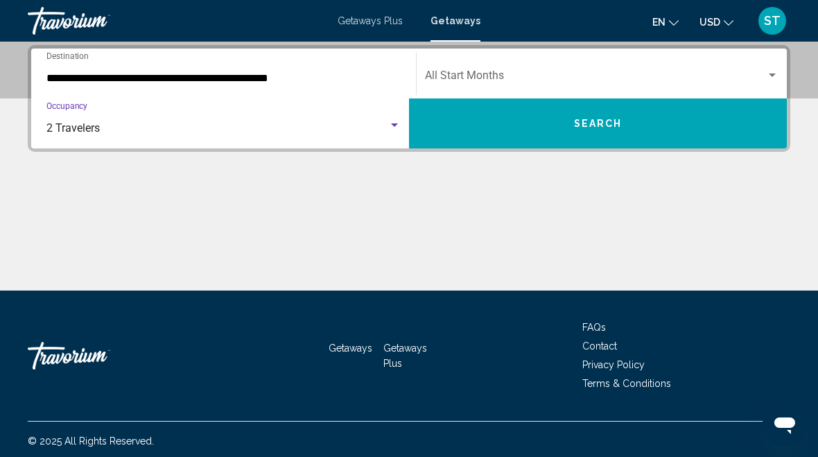
click at [668, 77] on span "Search widget" at bounding box center [595, 78] width 341 height 12
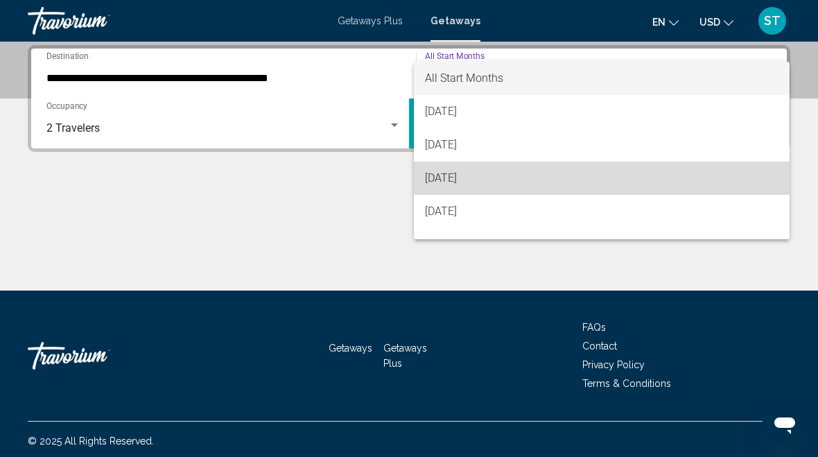
click at [574, 177] on span "[DATE]" at bounding box center [602, 178] width 354 height 33
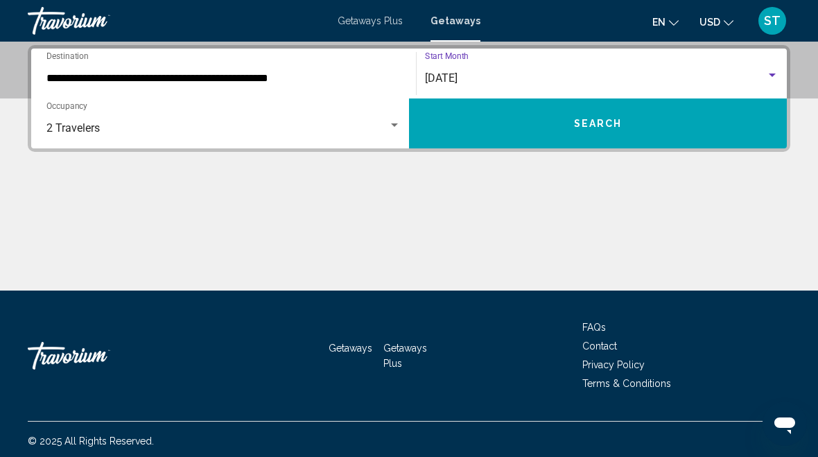
click at [633, 132] on button "Search" at bounding box center [598, 123] width 378 height 50
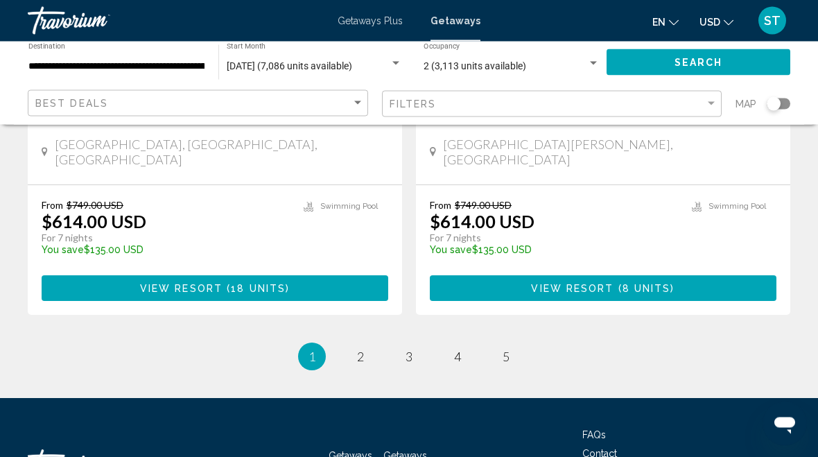
scroll to position [2719, 0]
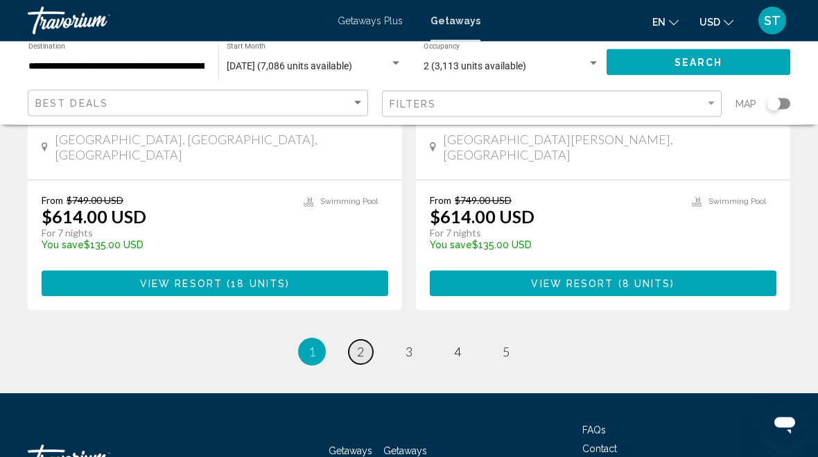
click at [367, 340] on link "page 2" at bounding box center [361, 352] width 24 height 24
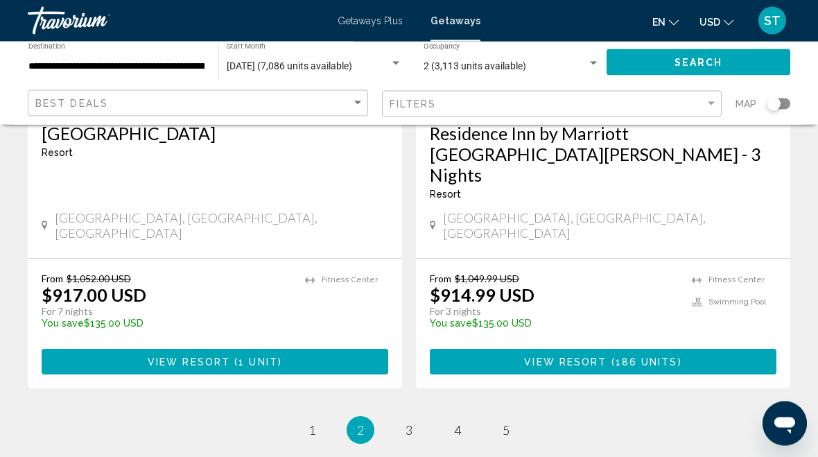
scroll to position [2720, 0]
click at [505, 422] on span "5" at bounding box center [506, 429] width 7 height 15
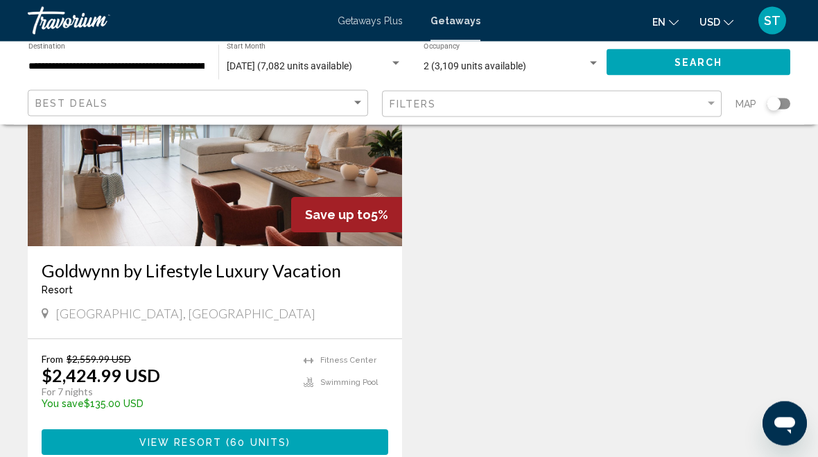
scroll to position [1143, 0]
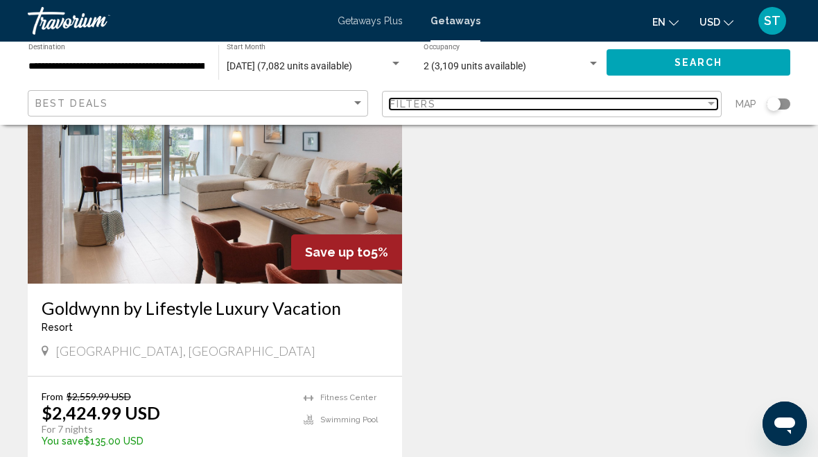
click at [608, 107] on div "Filters" at bounding box center [548, 103] width 316 height 11
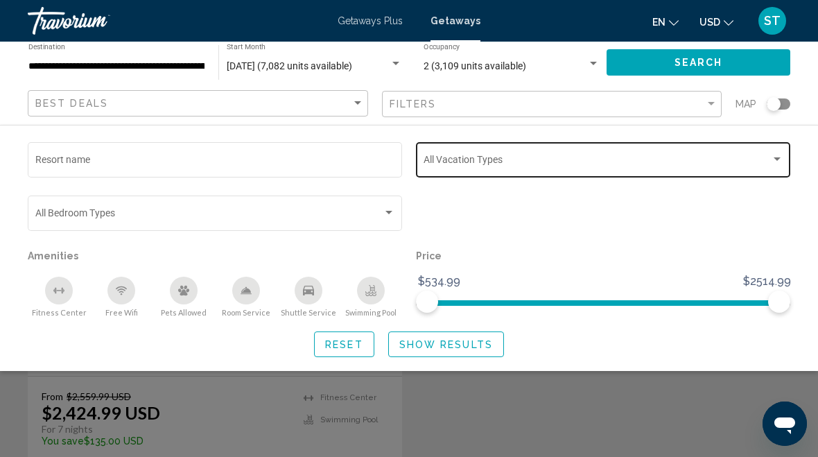
click at [745, 161] on span "Search widget" at bounding box center [597, 162] width 347 height 11
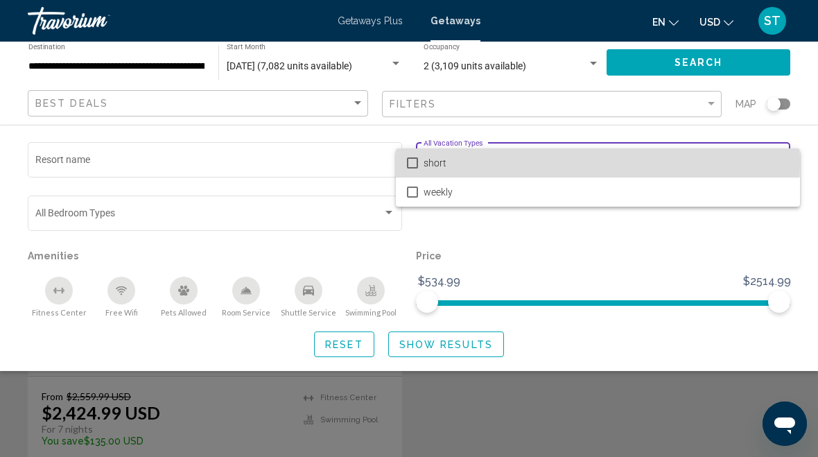
click at [483, 163] on span "short" at bounding box center [606, 162] width 365 height 29
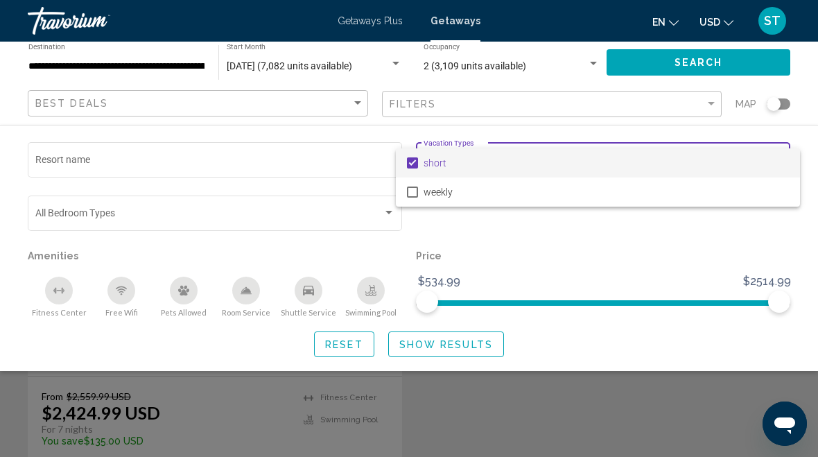
click at [468, 351] on div at bounding box center [409, 228] width 818 height 457
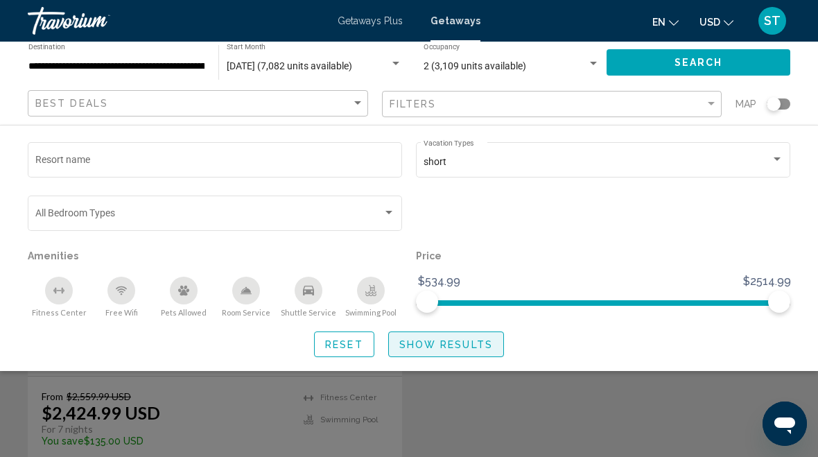
click at [478, 342] on span "Show Results" at bounding box center [446, 344] width 94 height 11
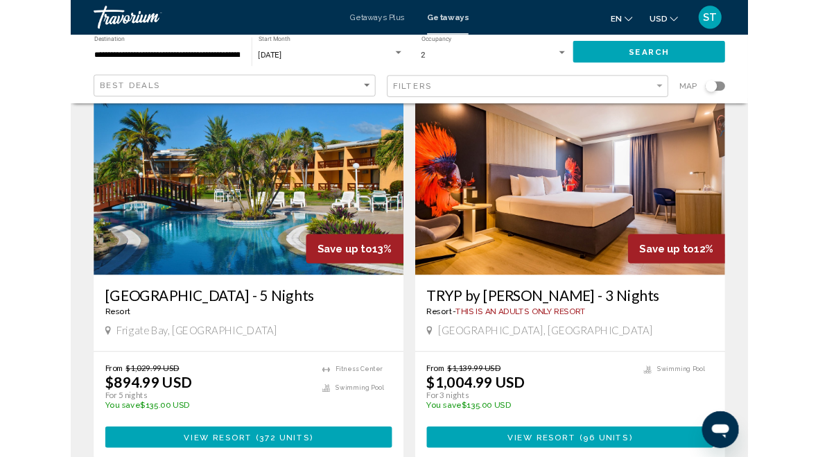
scroll to position [1551, 0]
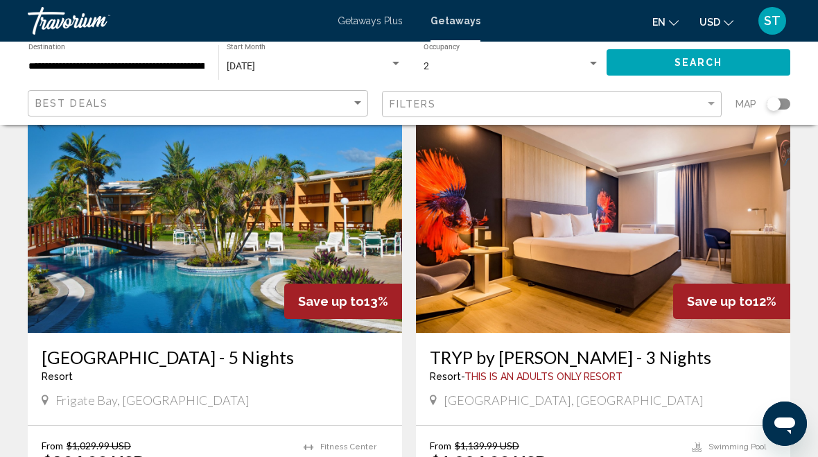
click at [137, 240] on img "Main content" at bounding box center [215, 222] width 374 height 222
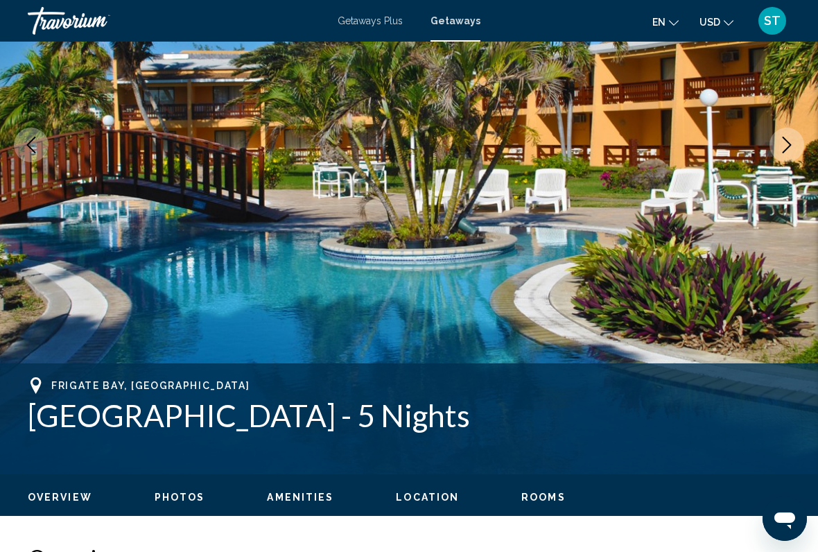
scroll to position [244, 0]
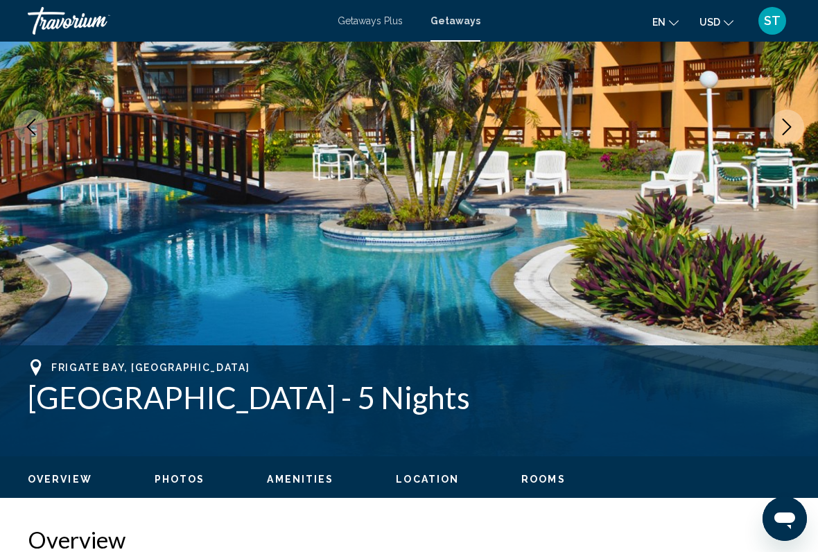
click at [793, 135] on button "Next image" at bounding box center [787, 127] width 35 height 35
click at [790, 143] on button "Next image" at bounding box center [787, 127] width 35 height 35
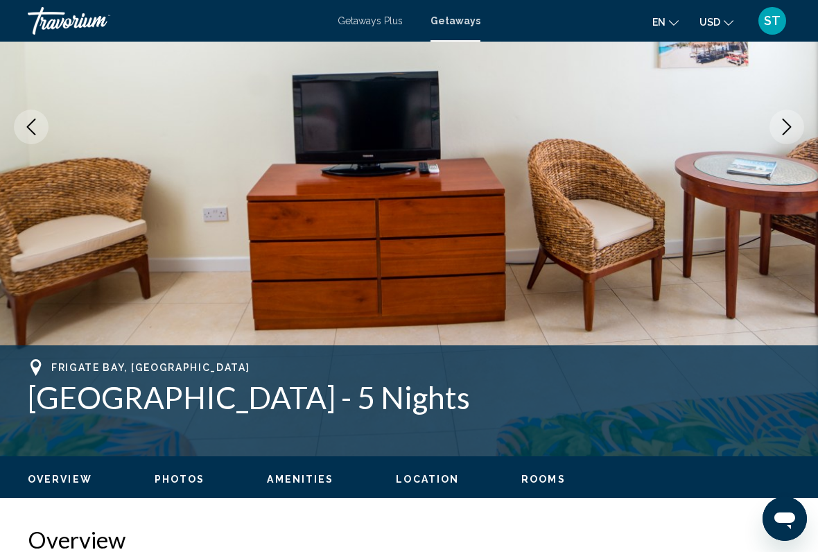
click at [785, 144] on button "Next image" at bounding box center [787, 127] width 35 height 35
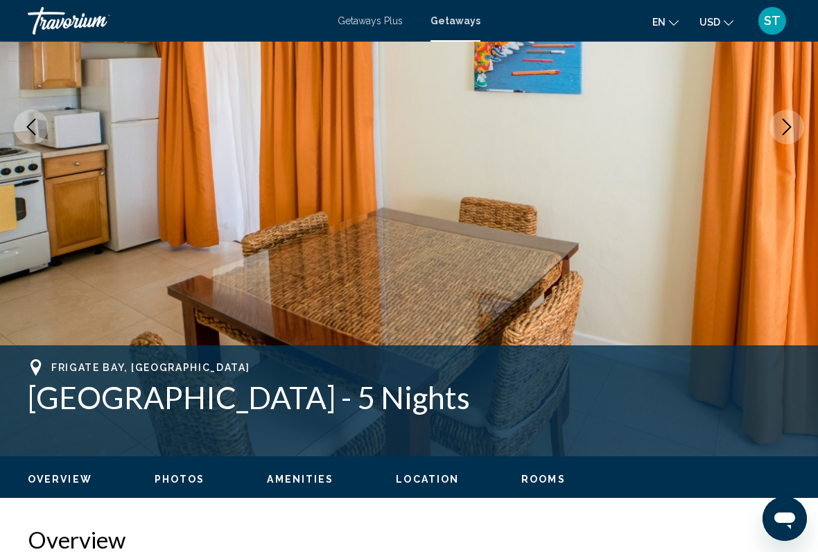
click at [788, 143] on button "Next image" at bounding box center [787, 127] width 35 height 35
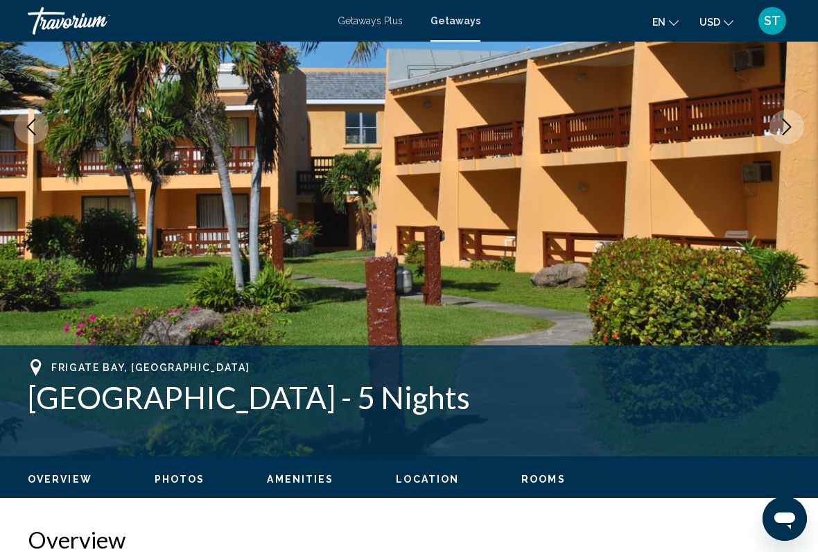
click at [785, 141] on button "Next image" at bounding box center [787, 127] width 35 height 35
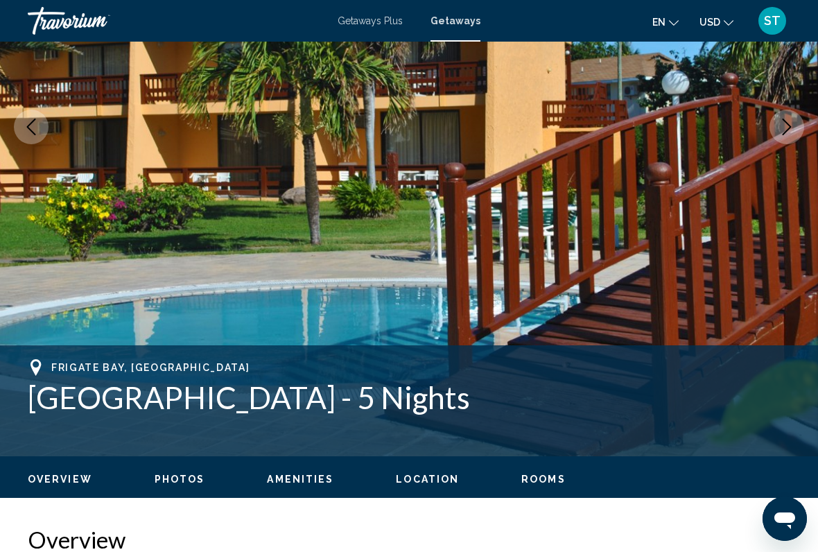
click at [787, 139] on button "Next image" at bounding box center [787, 127] width 35 height 35
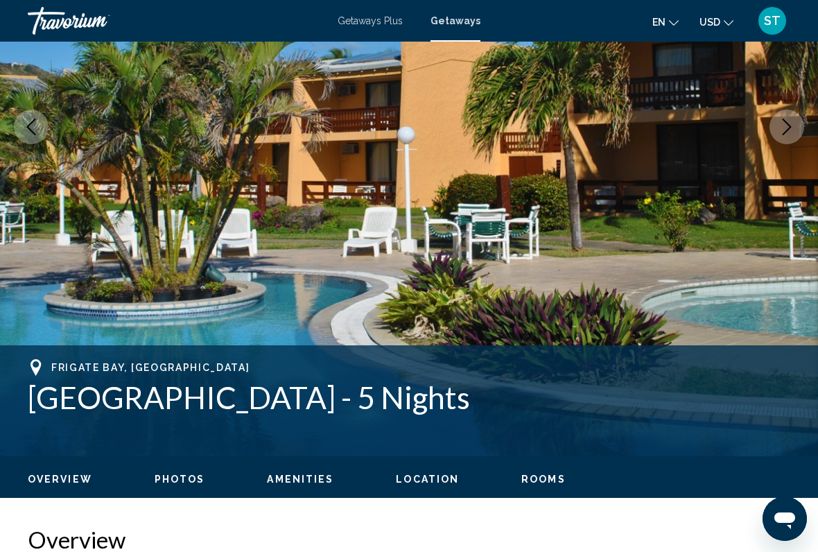
click at [785, 139] on button "Next image" at bounding box center [787, 127] width 35 height 35
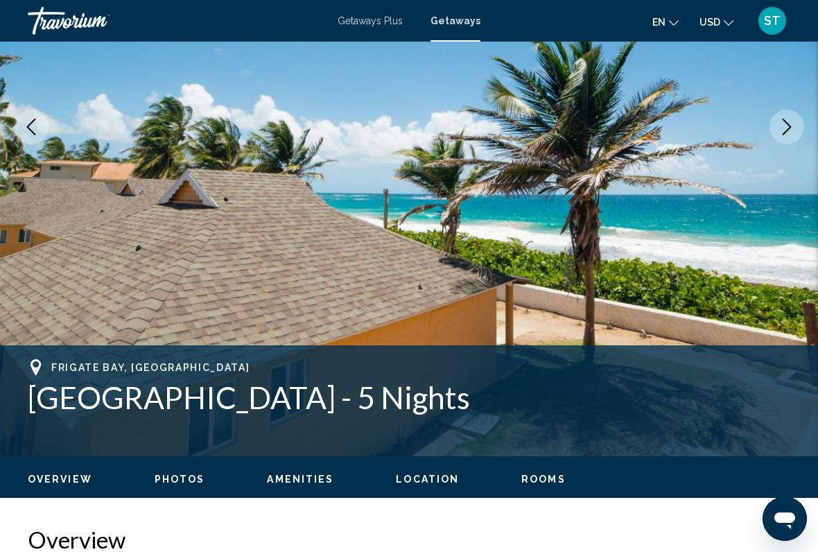
click at [785, 141] on button "Next image" at bounding box center [787, 127] width 35 height 35
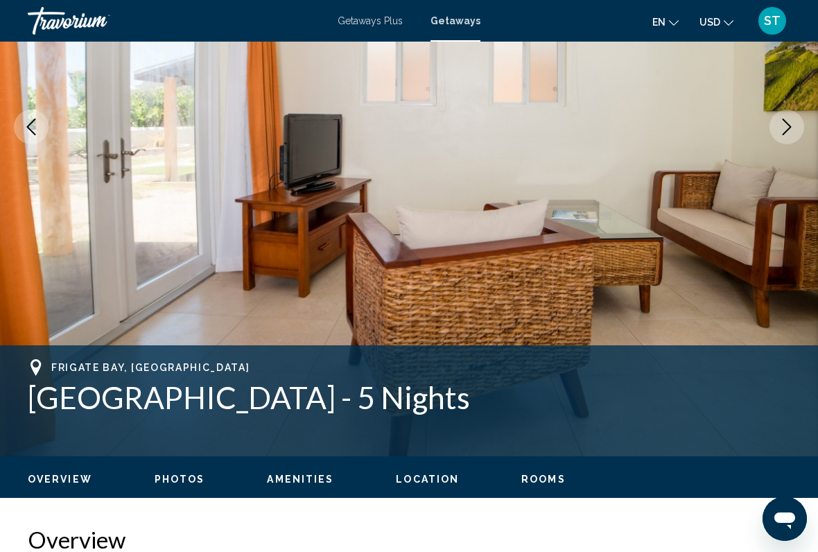
click at [788, 141] on button "Next image" at bounding box center [787, 127] width 35 height 35
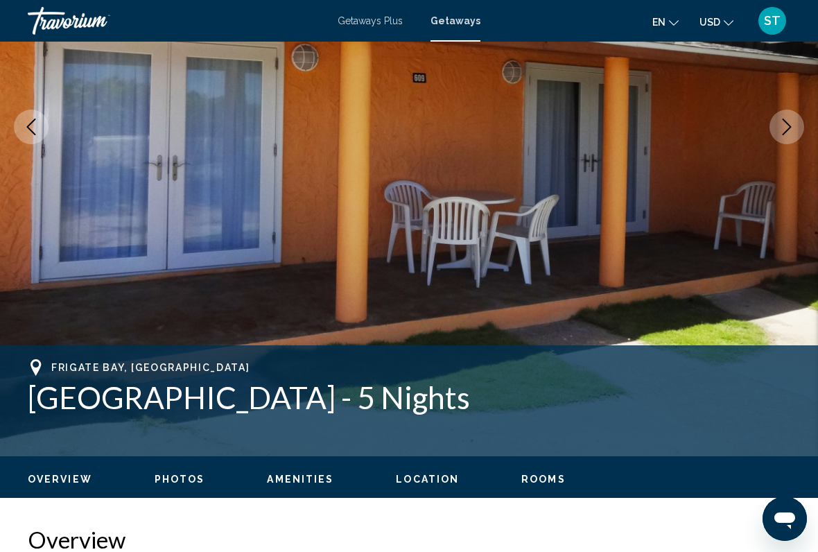
click at [786, 144] on button "Next image" at bounding box center [787, 127] width 35 height 35
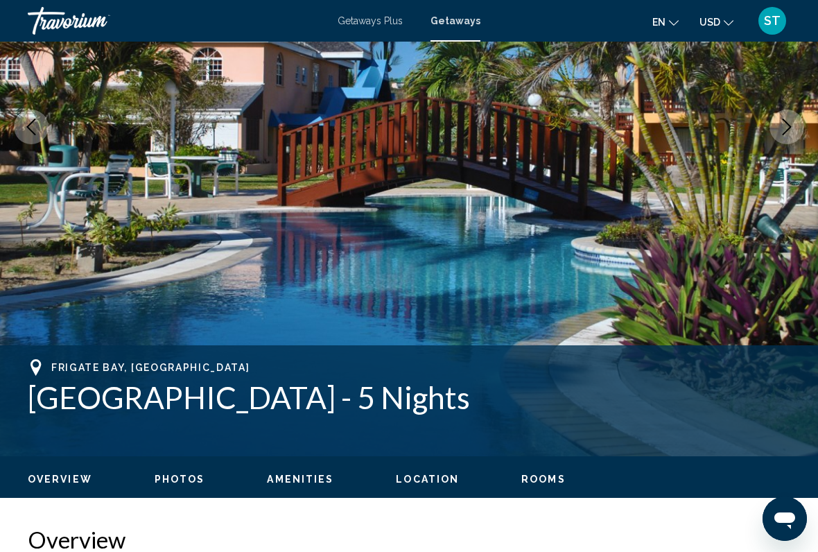
click at [785, 143] on button "Next image" at bounding box center [787, 127] width 35 height 35
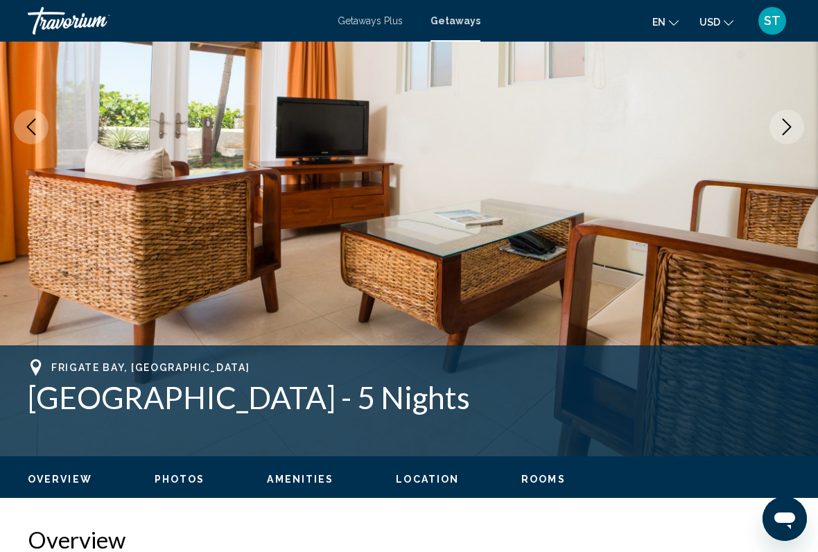
click at [35, 123] on icon "Previous image" at bounding box center [31, 127] width 17 height 17
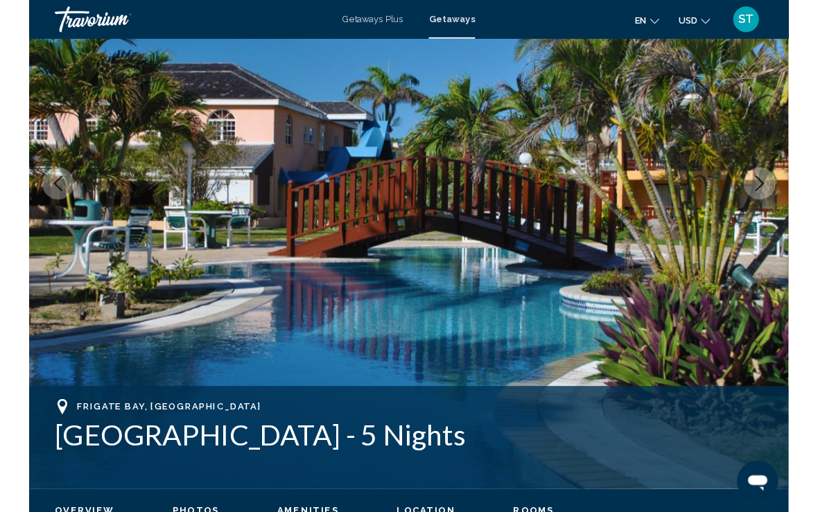
scroll to position [0, 0]
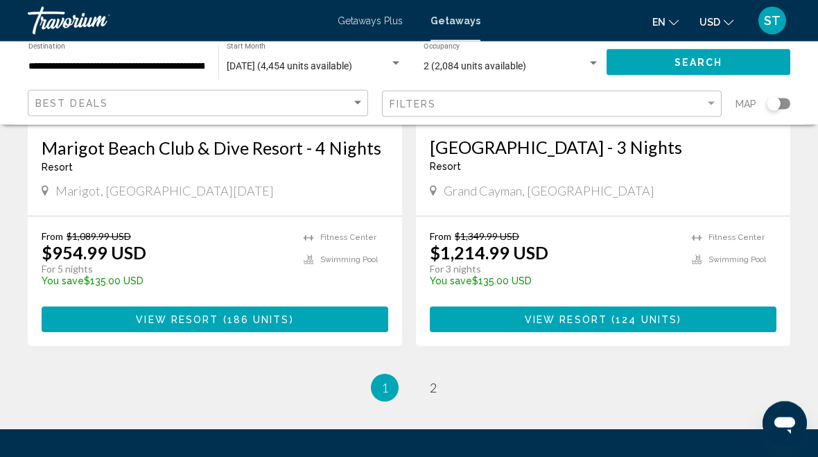
scroll to position [2802, 0]
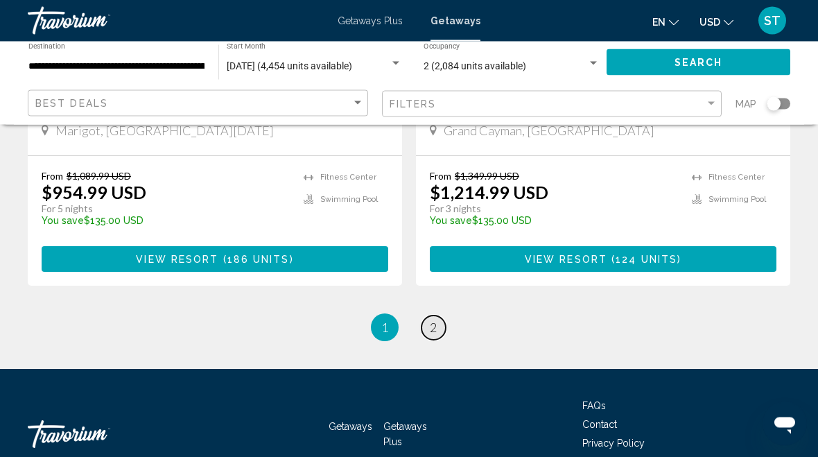
click at [438, 316] on link "page 2" at bounding box center [434, 328] width 24 height 24
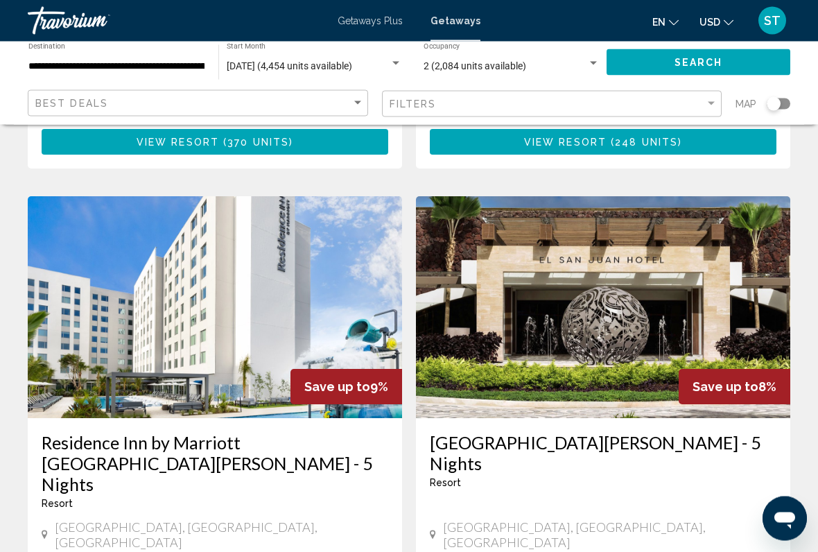
scroll to position [499, 0]
click at [64, 71] on input "**********" at bounding box center [116, 66] width 176 height 11
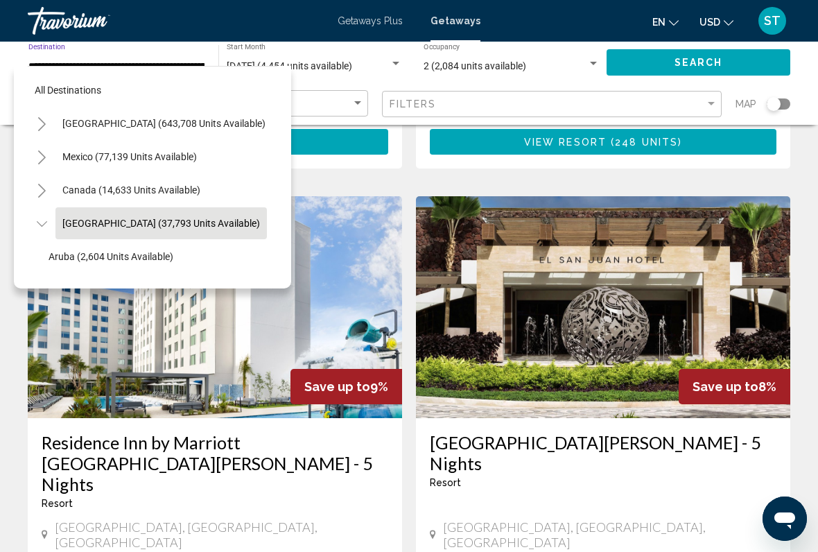
scroll to position [0, 0]
click at [35, 156] on button "Toggle Mexico (77,139 units available)" at bounding box center [42, 157] width 28 height 28
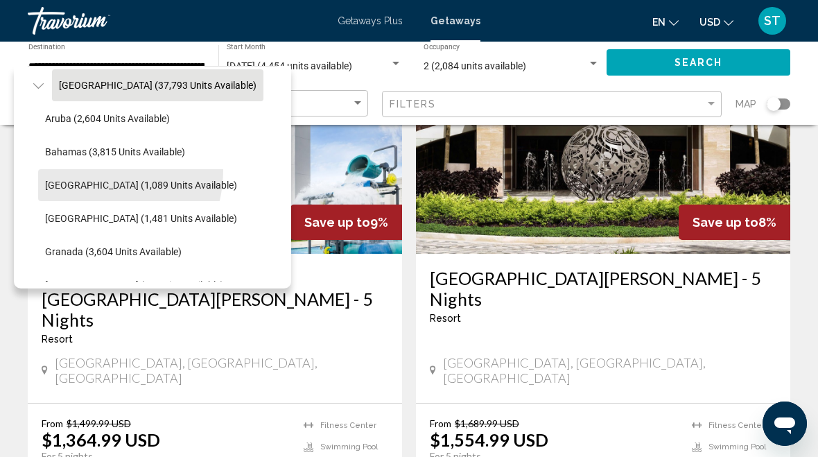
scroll to position [469, 5]
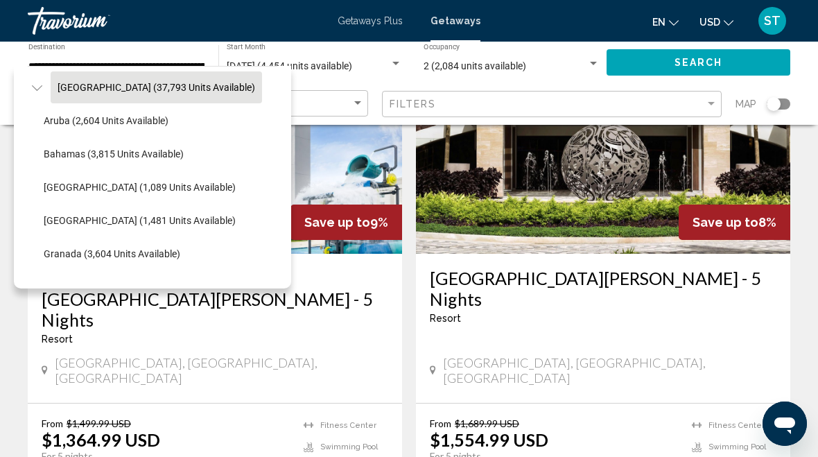
click at [35, 89] on icon "Toggle Caribbean & Atlantic Islands (37,793 units available)" at bounding box center [36, 88] width 10 height 6
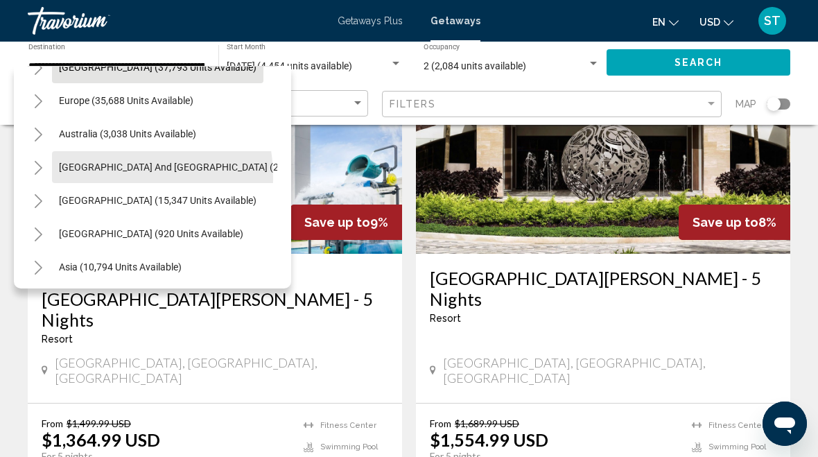
scroll to position [502, 2]
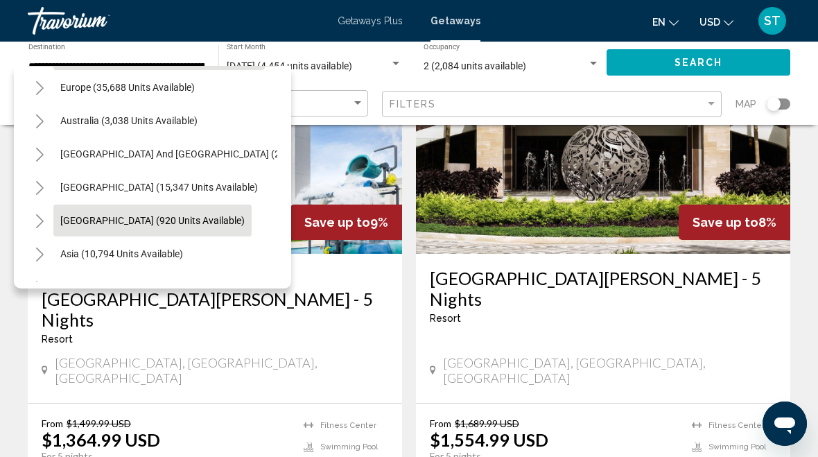
click at [70, 223] on span "[GEOGRAPHIC_DATA] (920 units available)" at bounding box center [152, 220] width 184 height 11
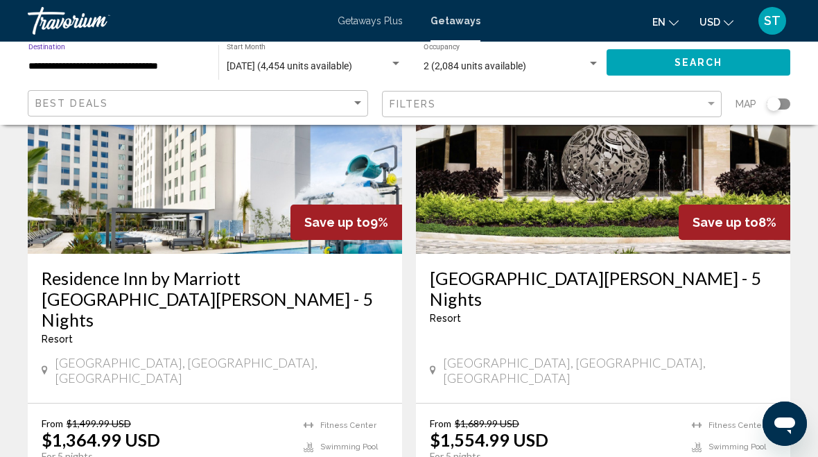
click at [54, 71] on input "**********" at bounding box center [116, 66] width 176 height 11
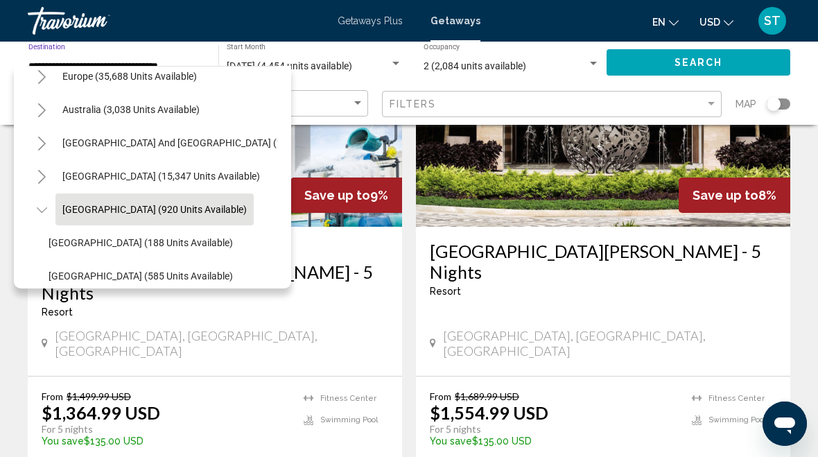
scroll to position [513, 0]
click at [42, 212] on icon "Toggle Central America (920 units available)" at bounding box center [41, 210] width 10 height 6
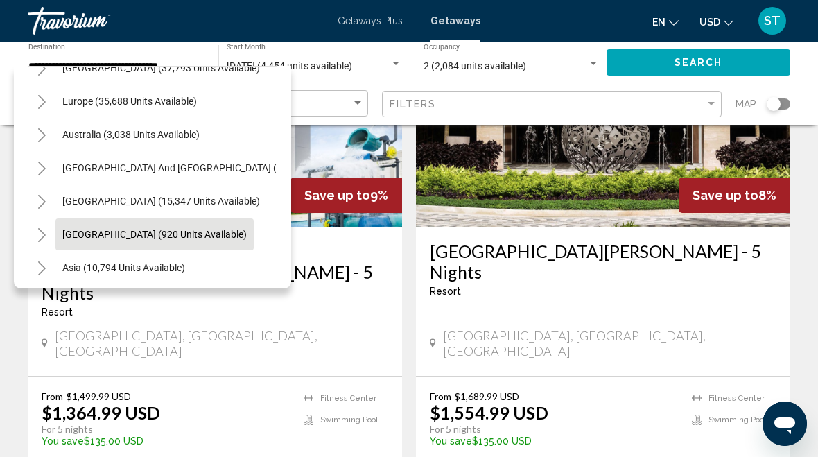
scroll to position [487, 0]
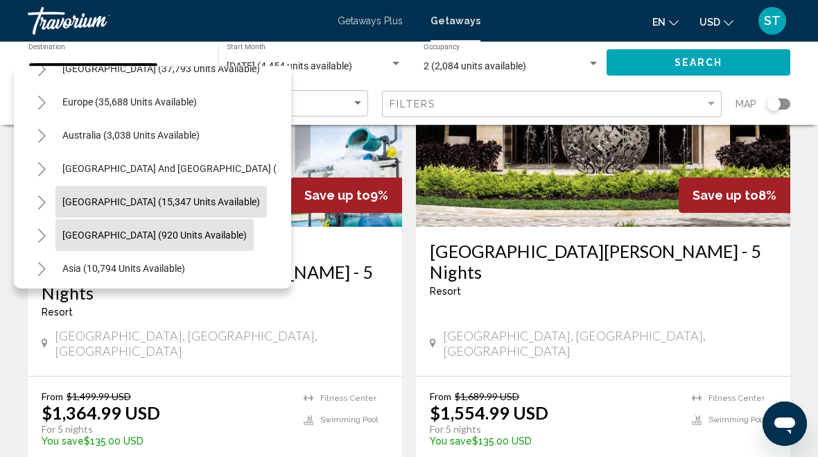
click at [202, 196] on span "[GEOGRAPHIC_DATA] (15,347 units available)" at bounding box center [161, 201] width 198 height 11
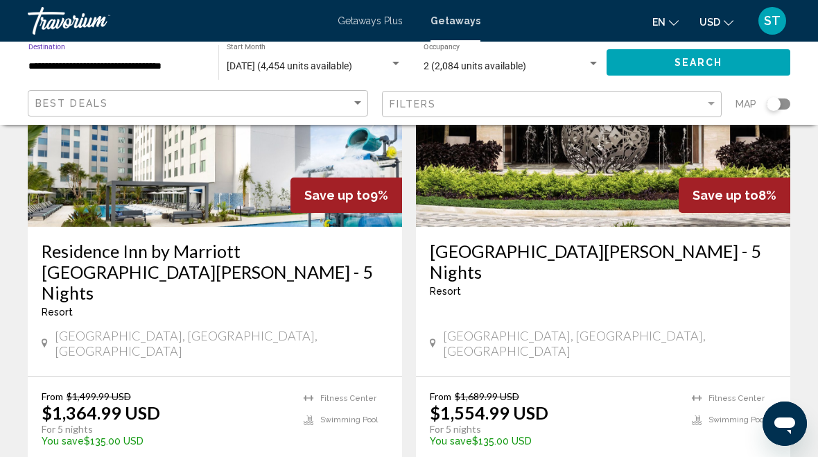
click at [153, 71] on input "**********" at bounding box center [116, 66] width 176 height 11
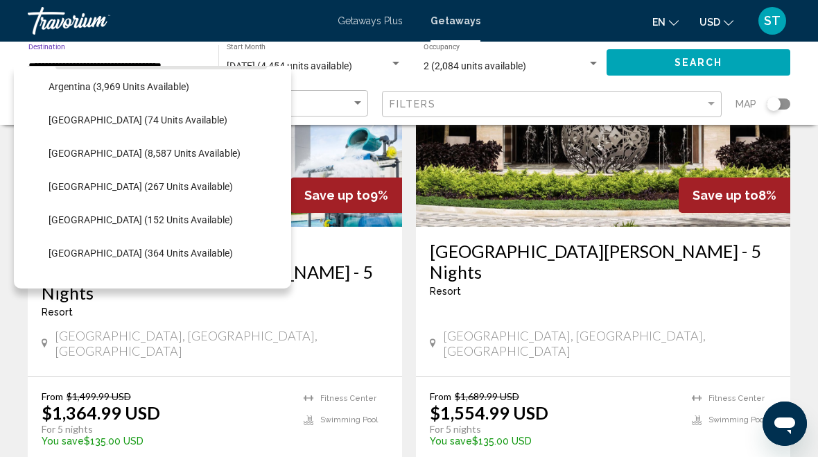
scroll to position [642, 0]
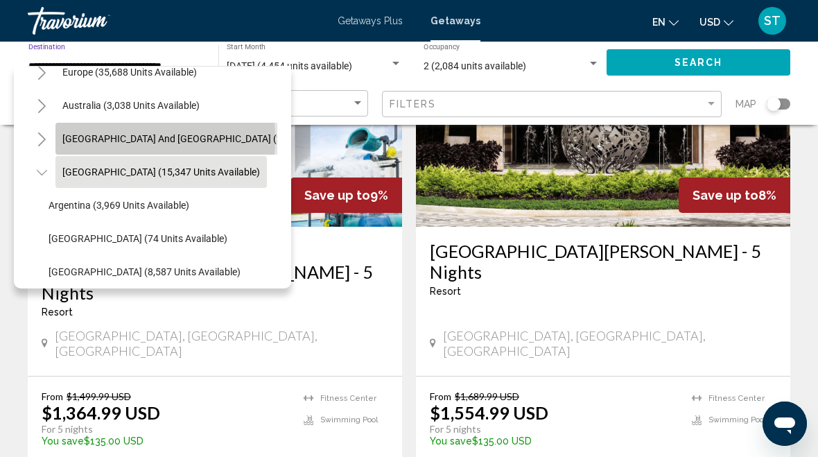
click at [103, 139] on span "[GEOGRAPHIC_DATA] and [GEOGRAPHIC_DATA] (273 units available)" at bounding box center [211, 138] width 299 height 11
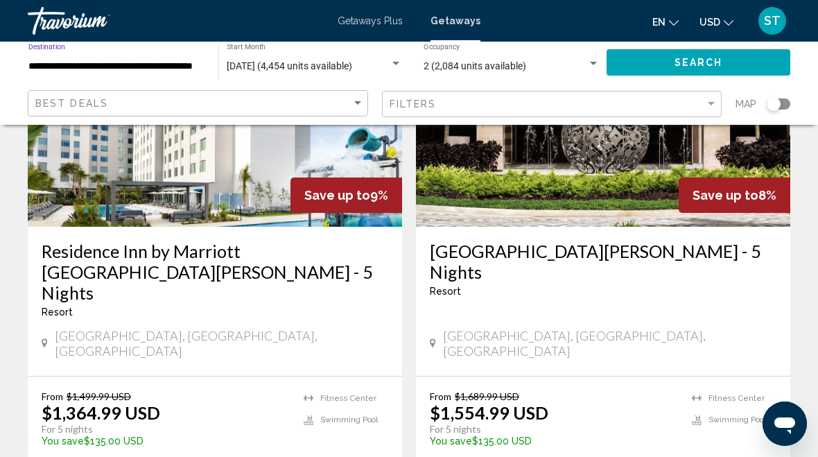
click at [168, 67] on input "**********" at bounding box center [116, 66] width 176 height 11
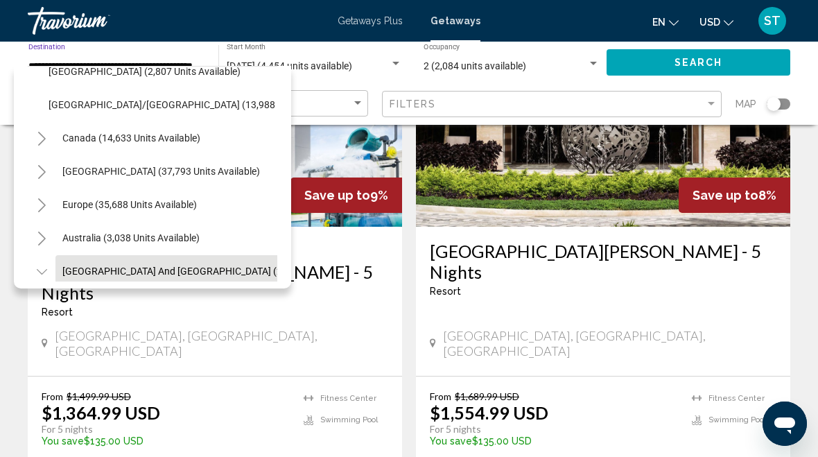
click at [37, 171] on icon "Toggle Caribbean & Atlantic Islands (37,793 units available)" at bounding box center [42, 172] width 10 height 14
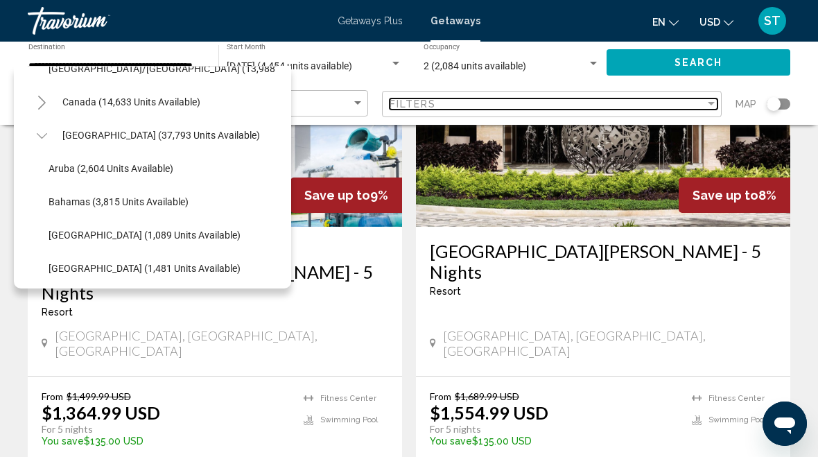
click at [688, 101] on div "Filters" at bounding box center [548, 103] width 316 height 11
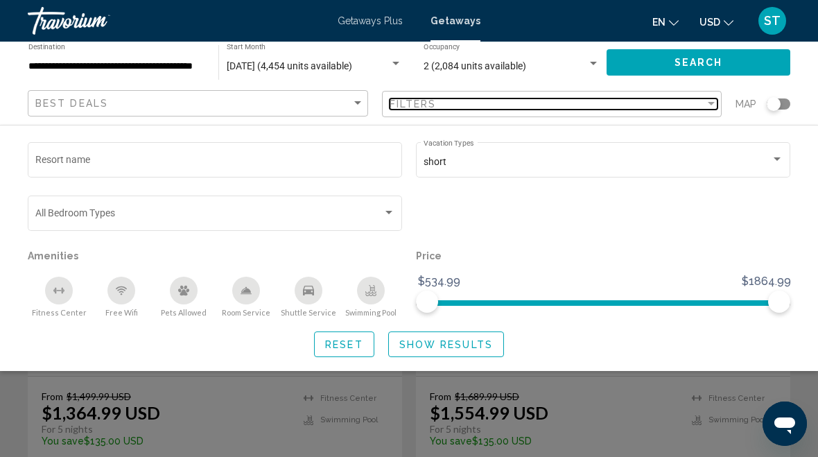
click at [686, 107] on div "Filters" at bounding box center [548, 103] width 316 height 11
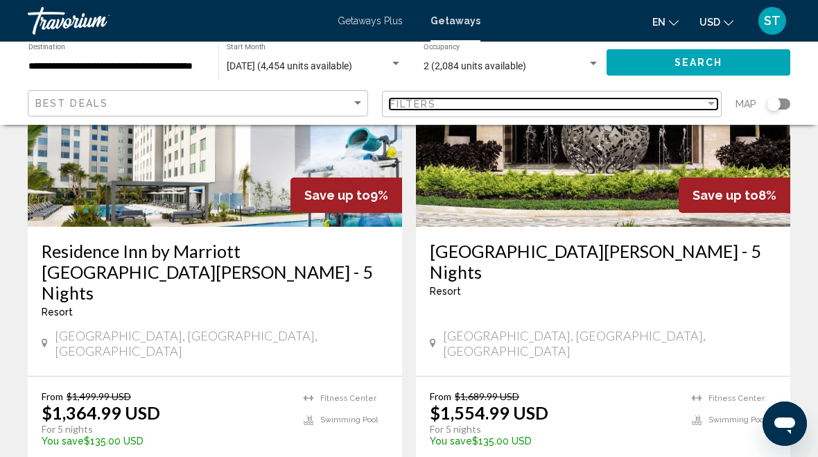
click at [672, 107] on div "Filters" at bounding box center [548, 103] width 316 height 11
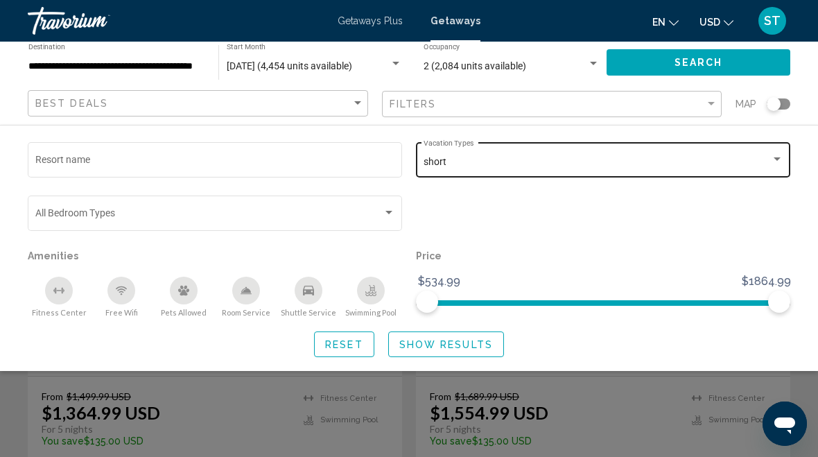
click at [775, 165] on div "Search widget" at bounding box center [777, 159] width 12 height 11
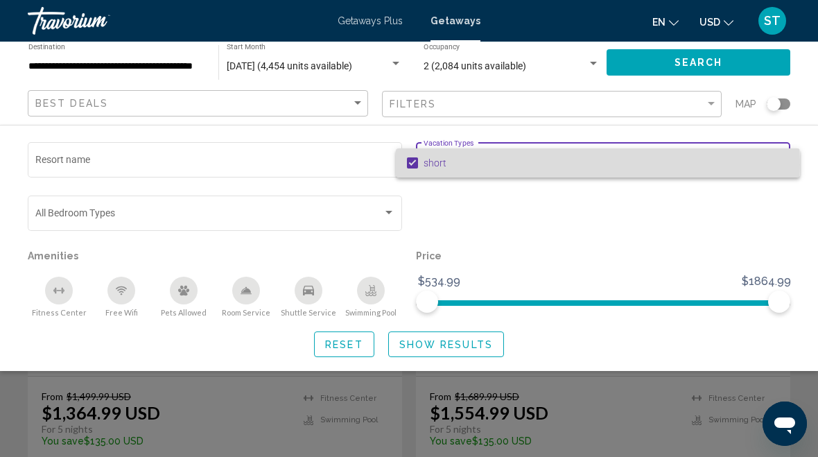
click at [415, 165] on mat-pseudo-checkbox at bounding box center [412, 162] width 11 height 11
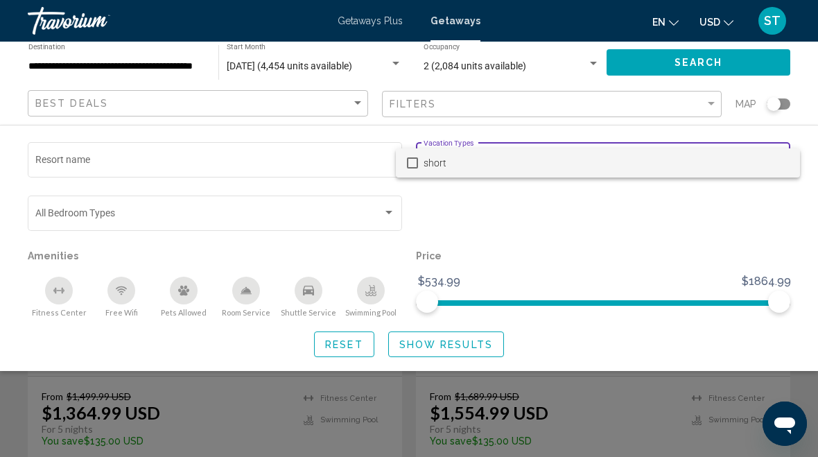
click at [273, 159] on div at bounding box center [409, 228] width 818 height 457
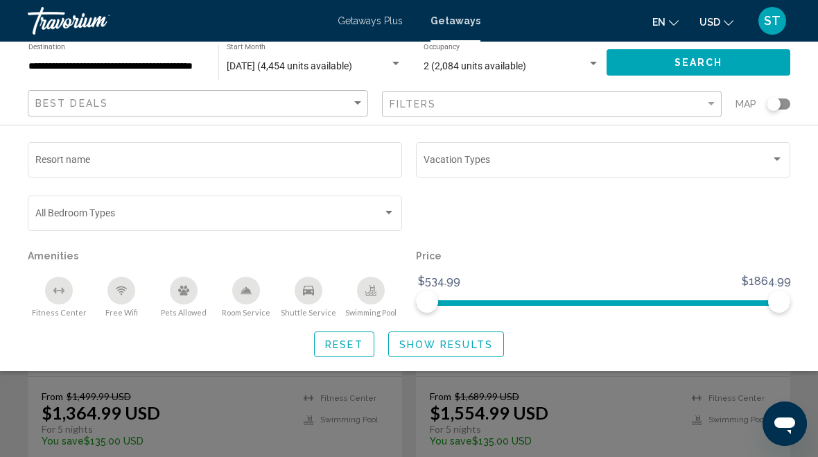
click at [184, 69] on input "**********" at bounding box center [116, 66] width 176 height 11
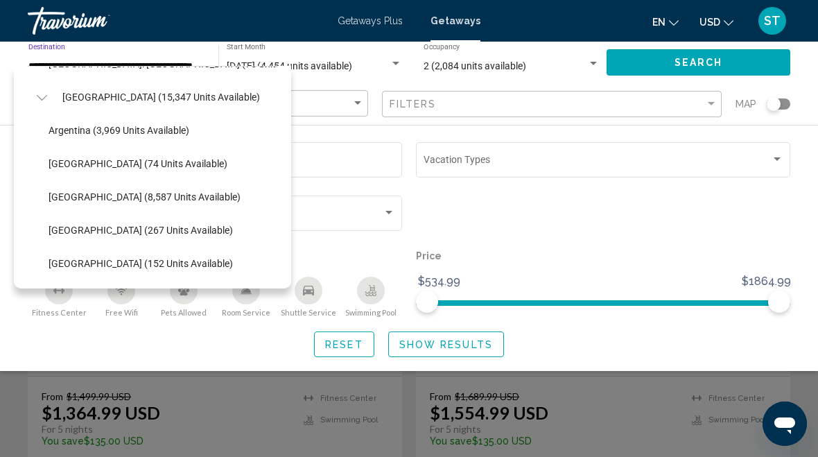
scroll to position [1154, -1]
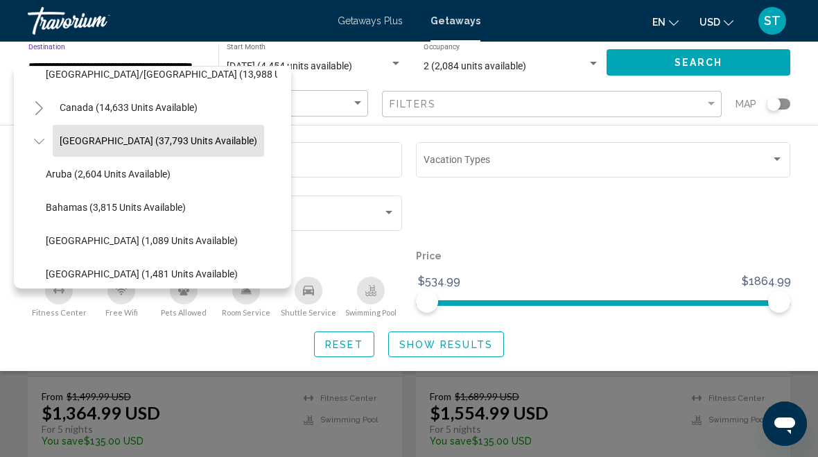
click at [209, 141] on span "[GEOGRAPHIC_DATA] (37,793 units available)" at bounding box center [159, 140] width 198 height 11
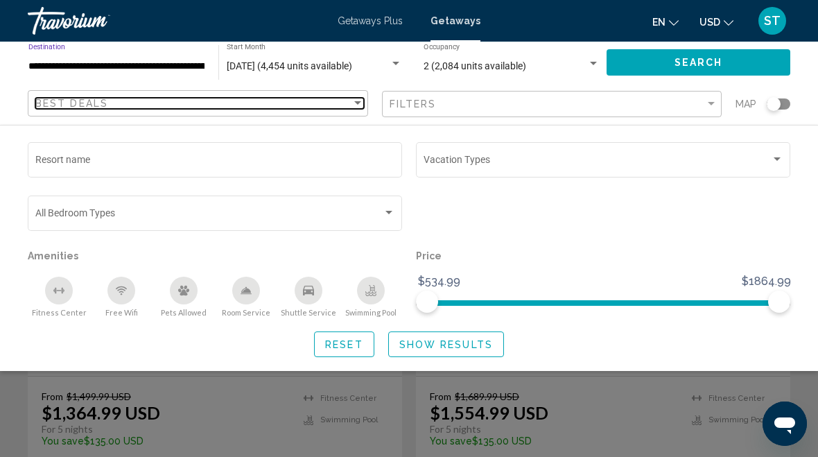
click at [290, 103] on div "Best Deals" at bounding box center [193, 103] width 316 height 11
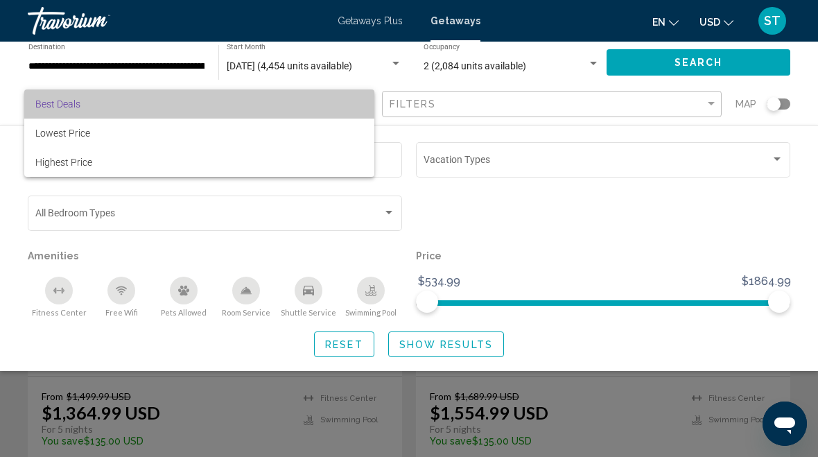
click at [271, 106] on span "Best Deals" at bounding box center [199, 103] width 328 height 29
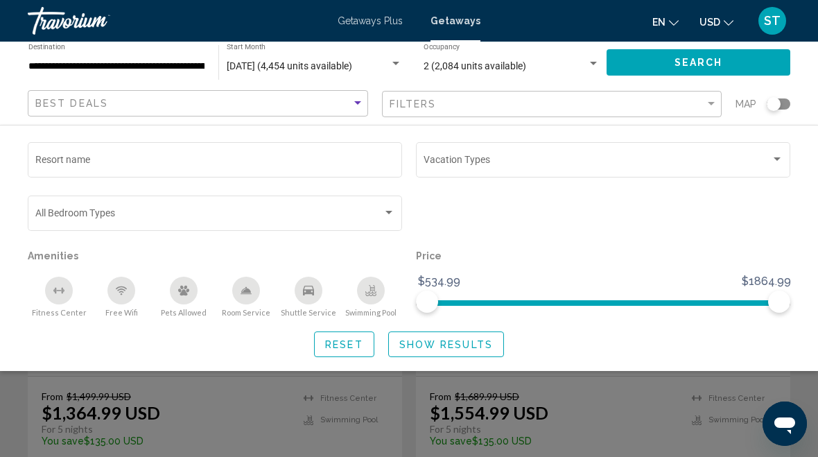
click at [199, 71] on input "**********" at bounding box center [116, 66] width 176 height 11
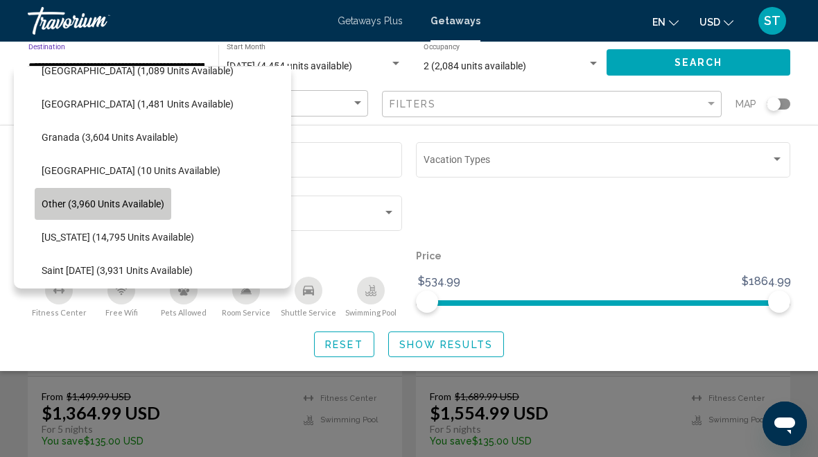
click at [159, 202] on span "Other (3,960 units available)" at bounding box center [103, 203] width 123 height 11
type input "**********"
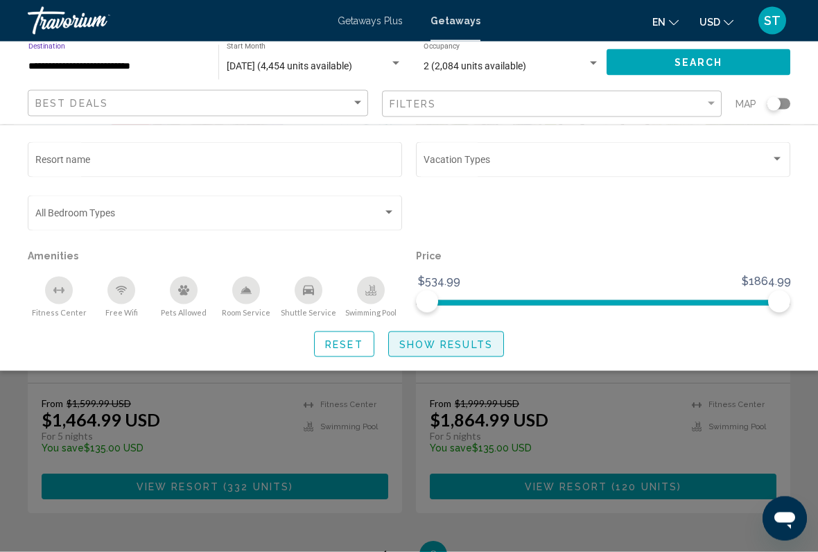
click at [471, 350] on span "Show Results" at bounding box center [446, 344] width 94 height 11
